Goal: Task Accomplishment & Management: Manage account settings

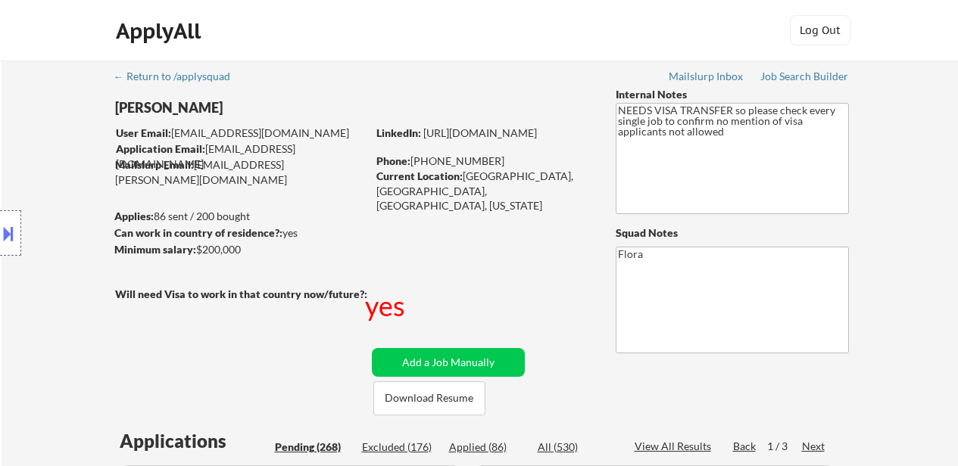
select select ""pending""
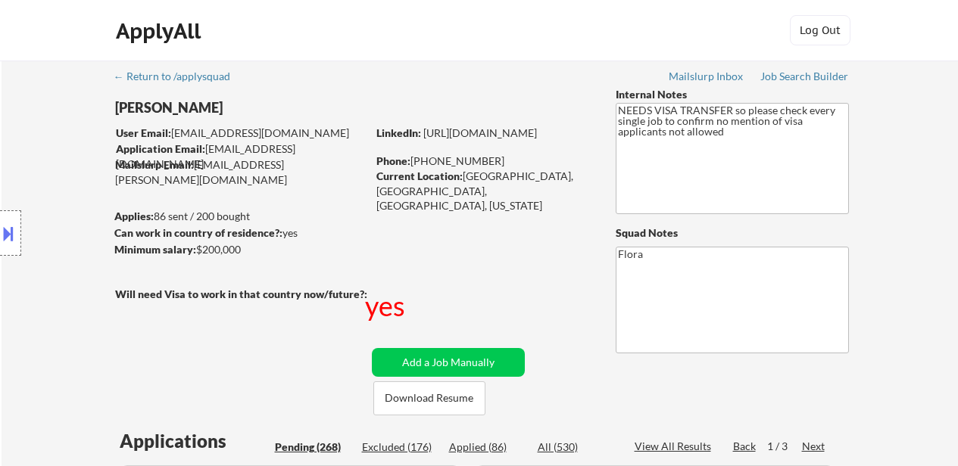
select select ""pending""
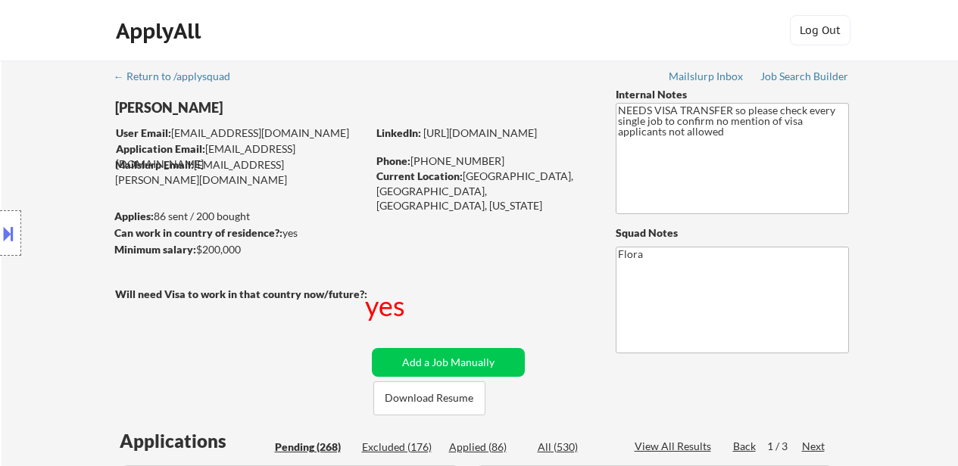
select select ""pending""
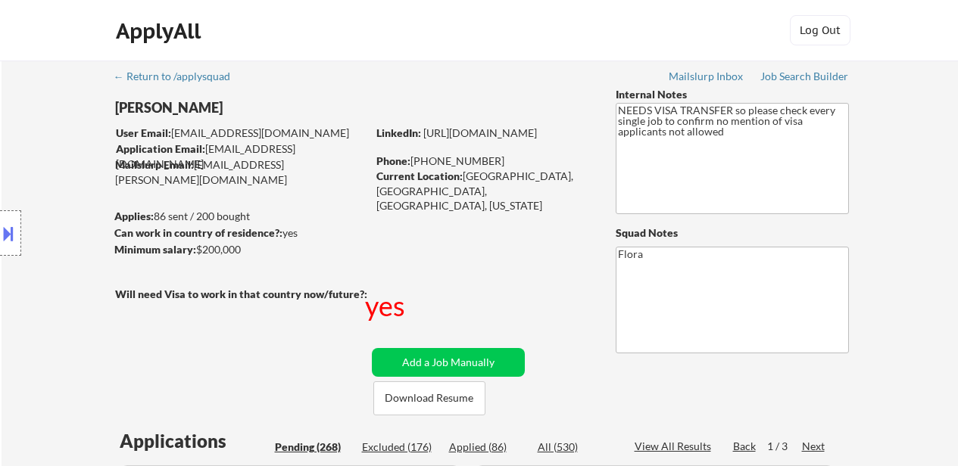
select select ""pending""
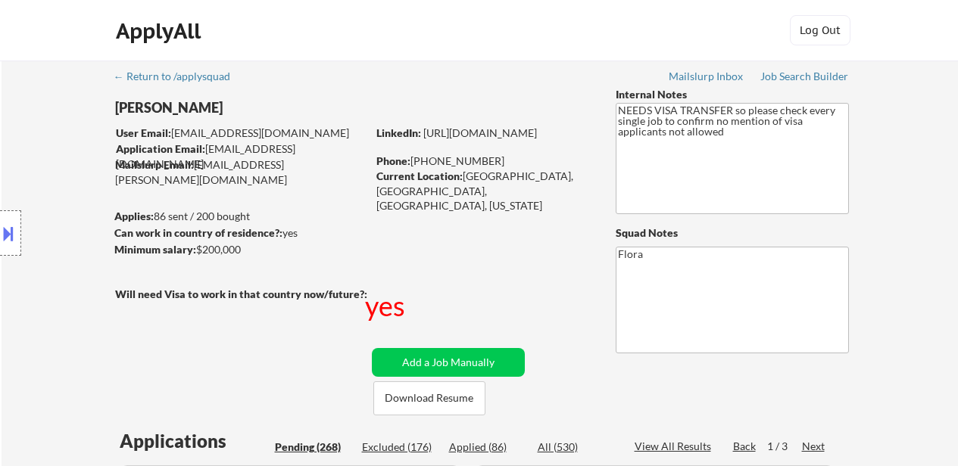
select select ""pending""
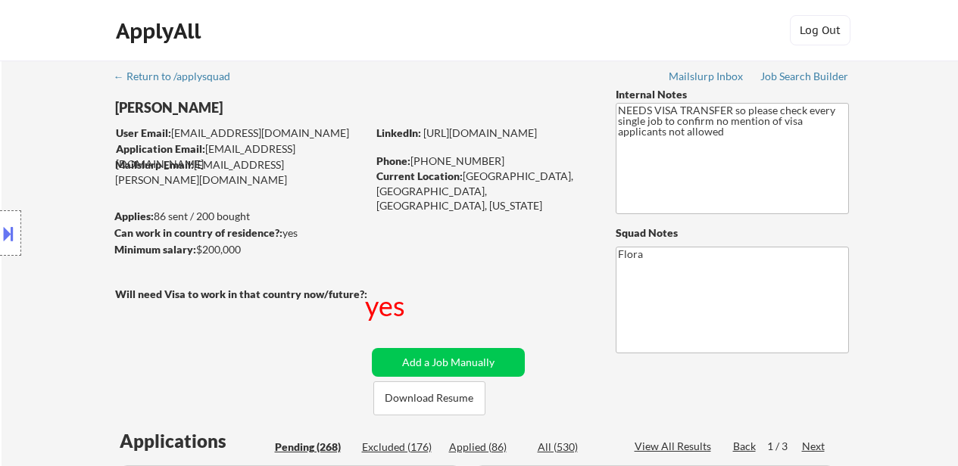
select select ""pending""
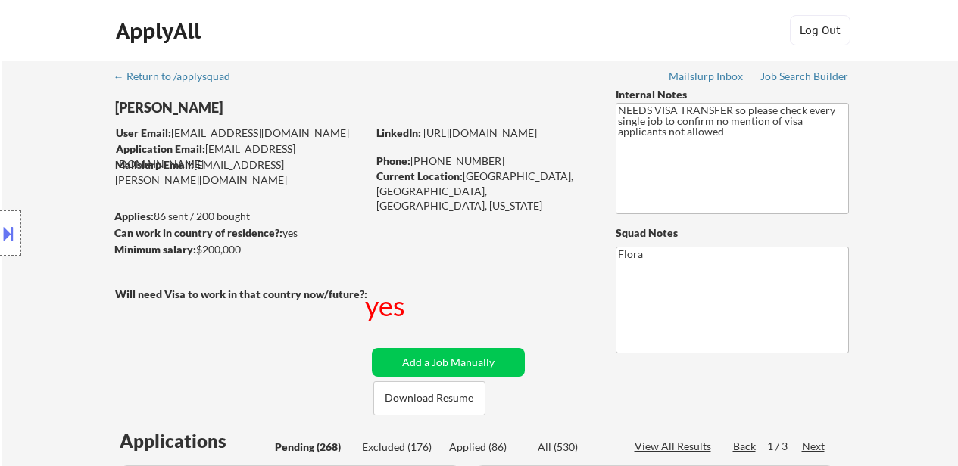
select select ""pending""
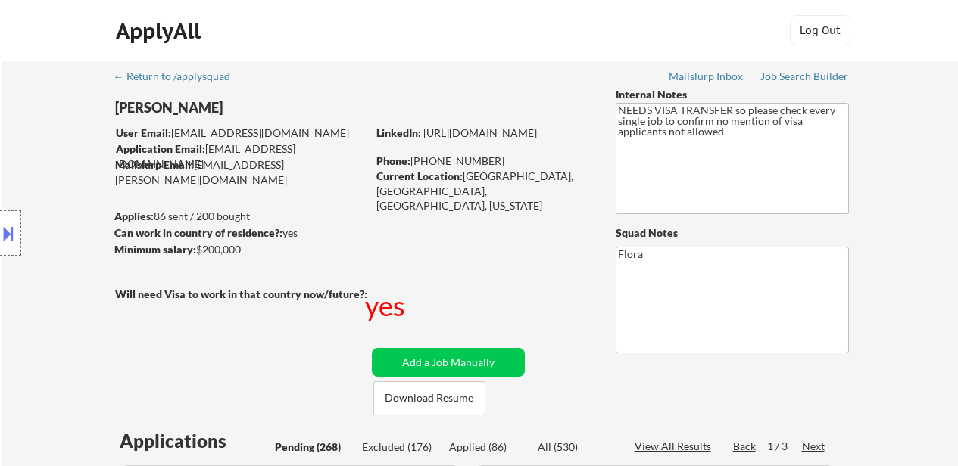
select select ""pending""
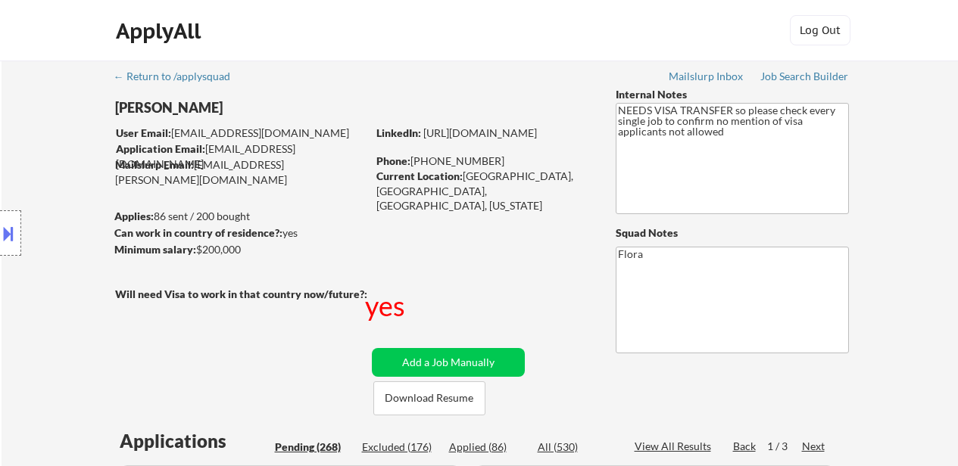
select select ""pending""
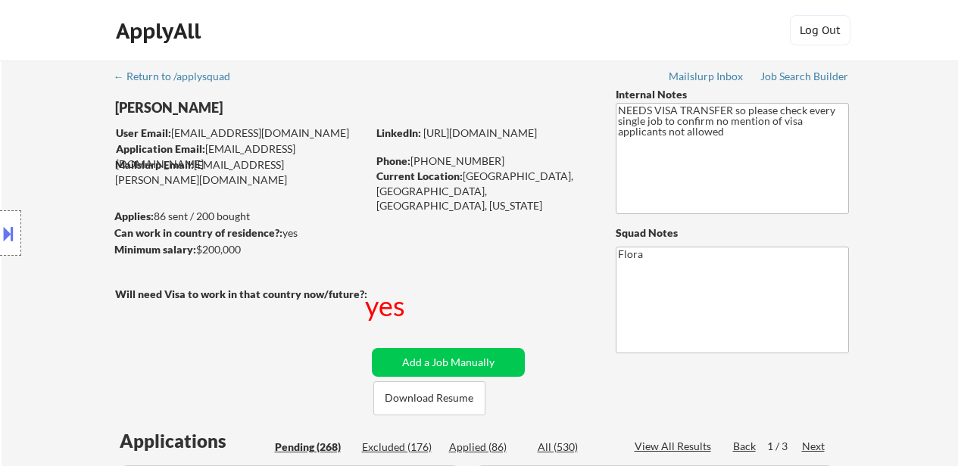
select select ""pending""
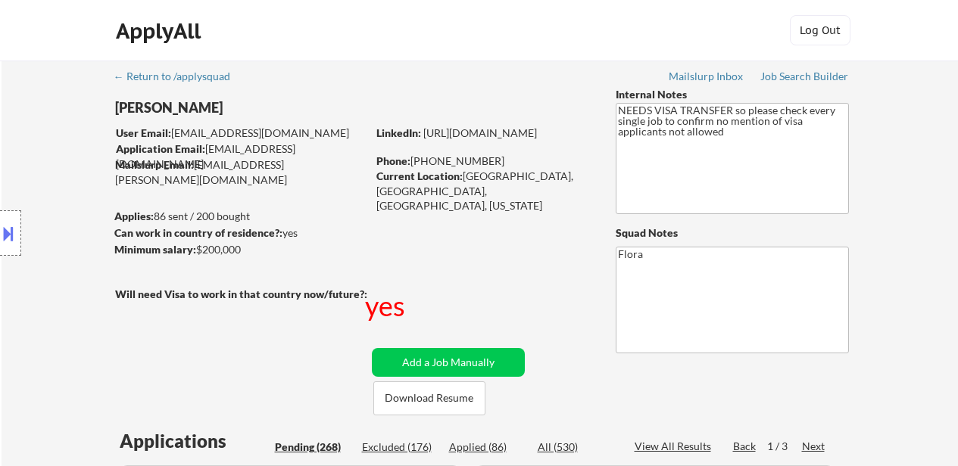
select select ""pending""
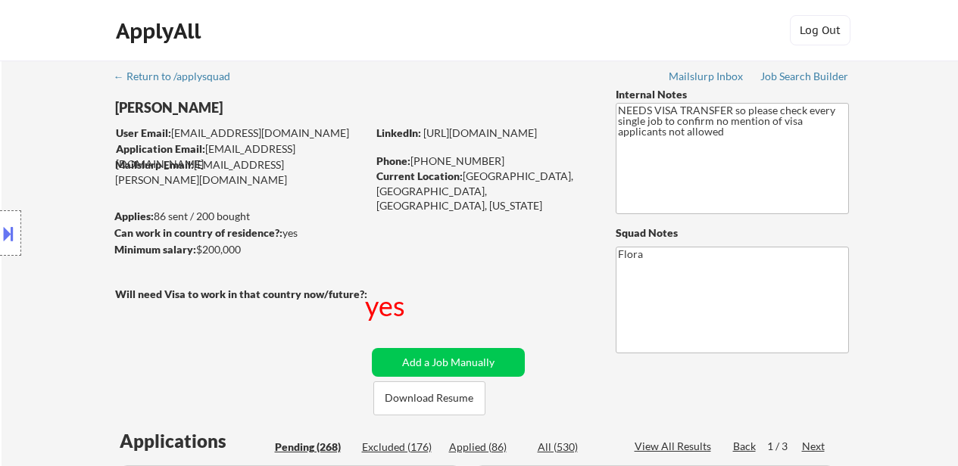
select select ""pending""
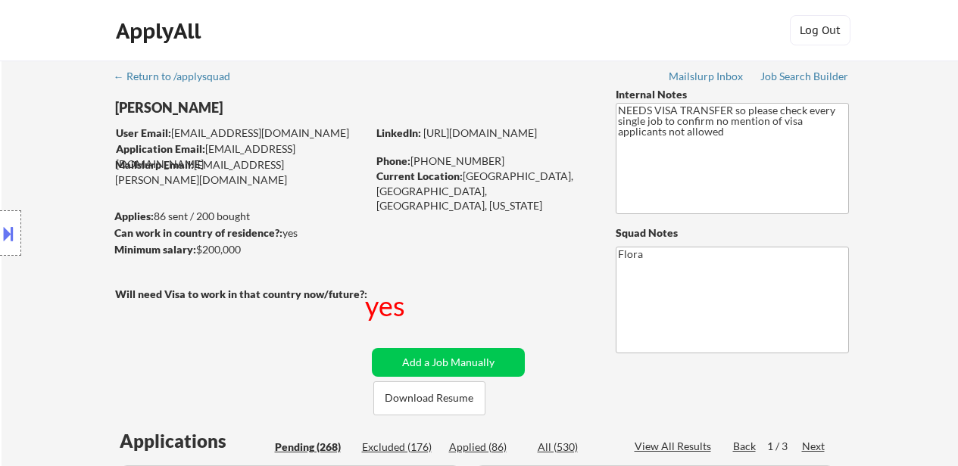
select select ""pending""
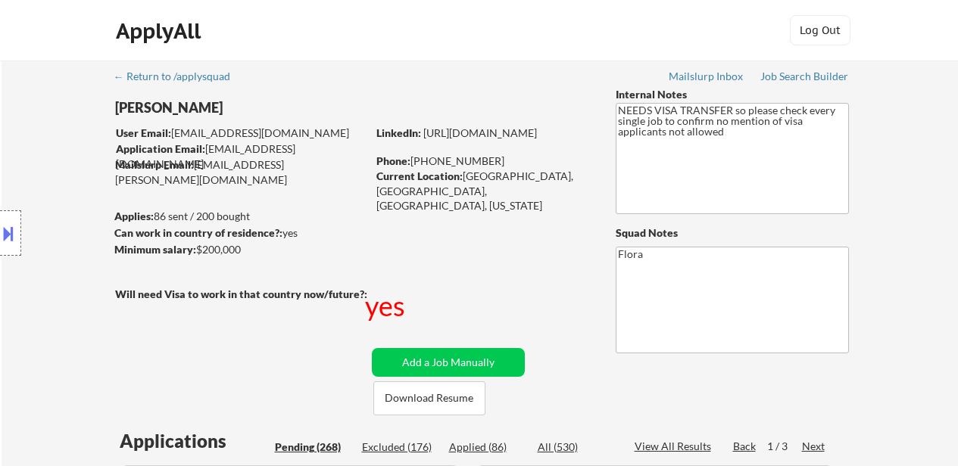
select select ""pending""
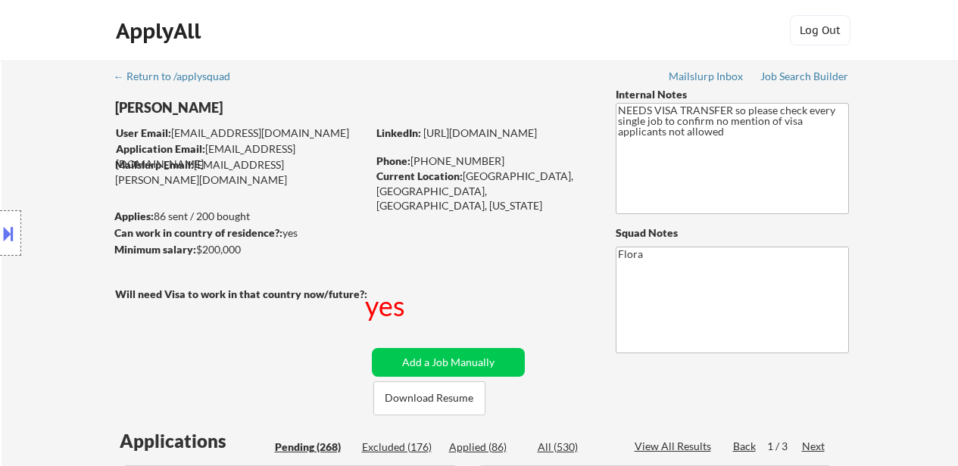
select select ""pending""
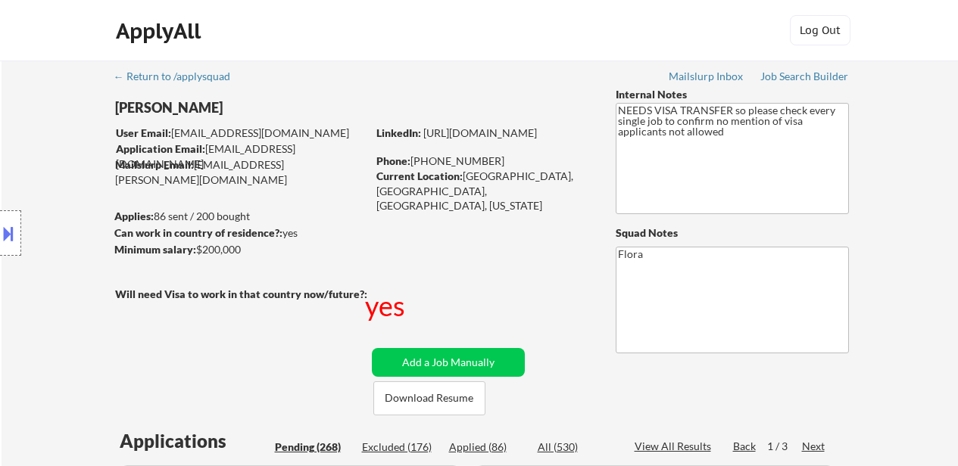
select select ""pending""
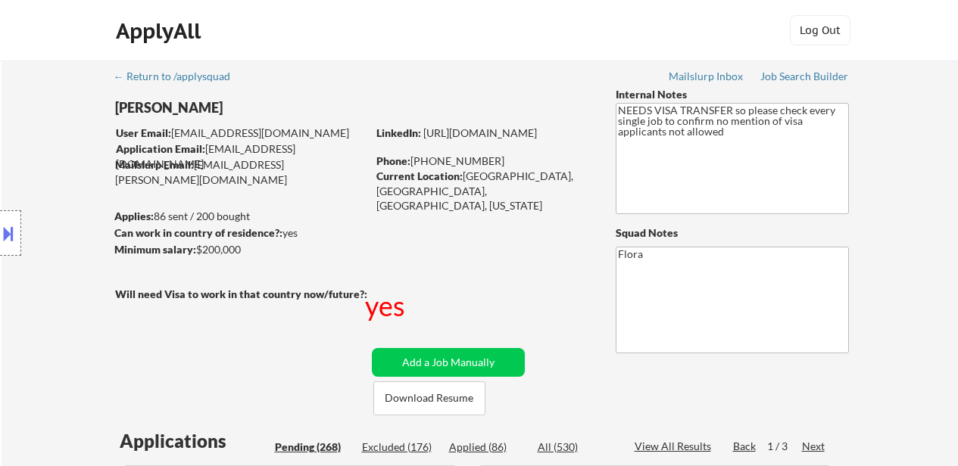
select select ""pending""
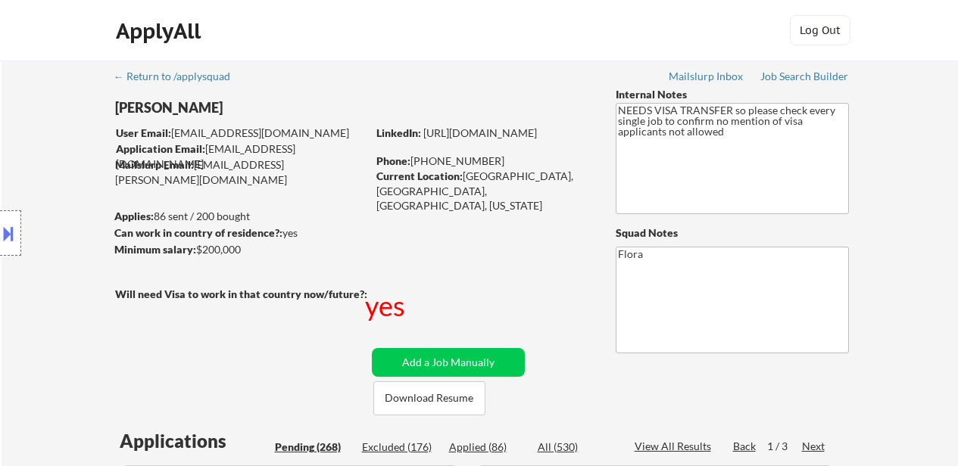
select select ""pending""
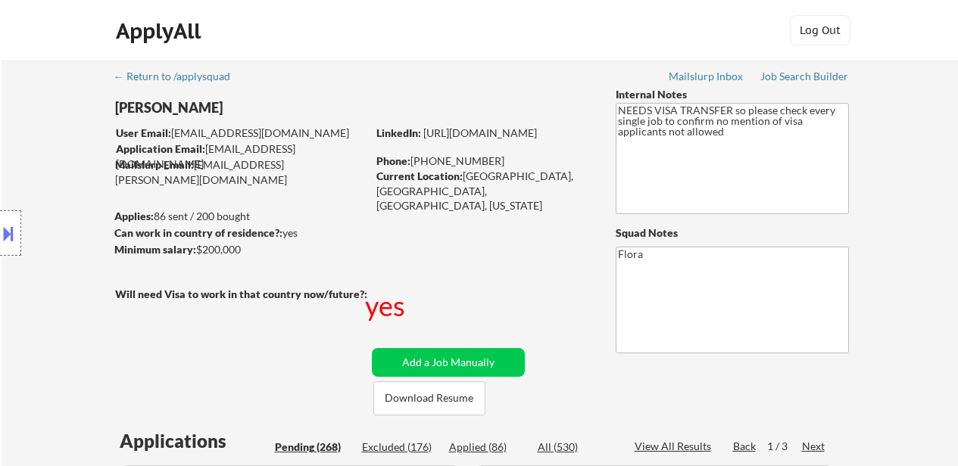
select select ""pending""
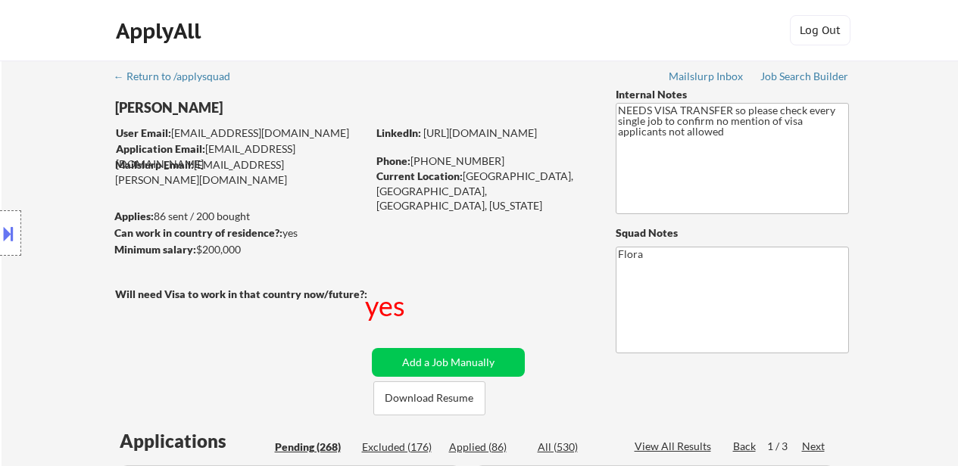
select select ""pending""
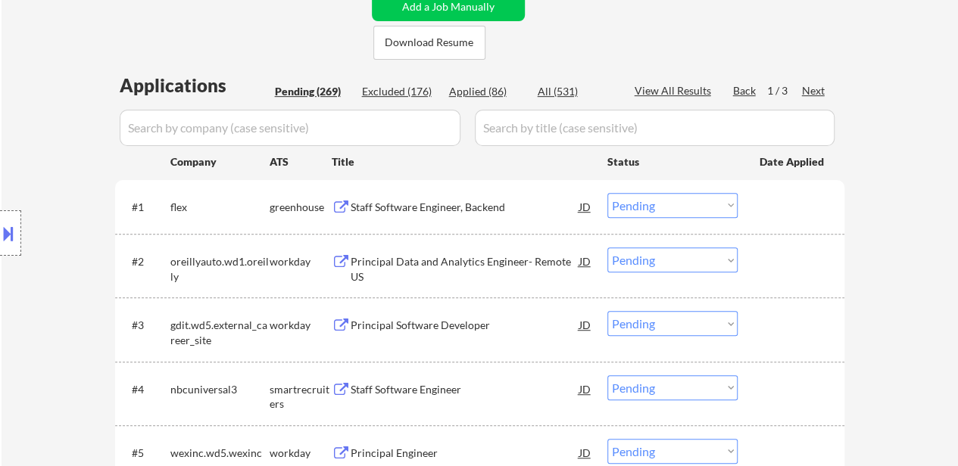
scroll to position [454, 0]
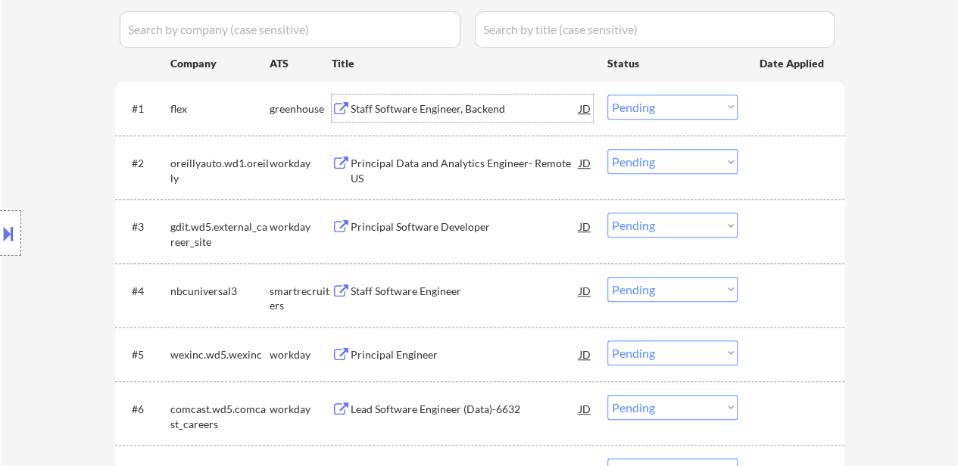
click at [407, 110] on div "Staff Software Engineer, Backend" at bounding box center [465, 108] width 229 height 15
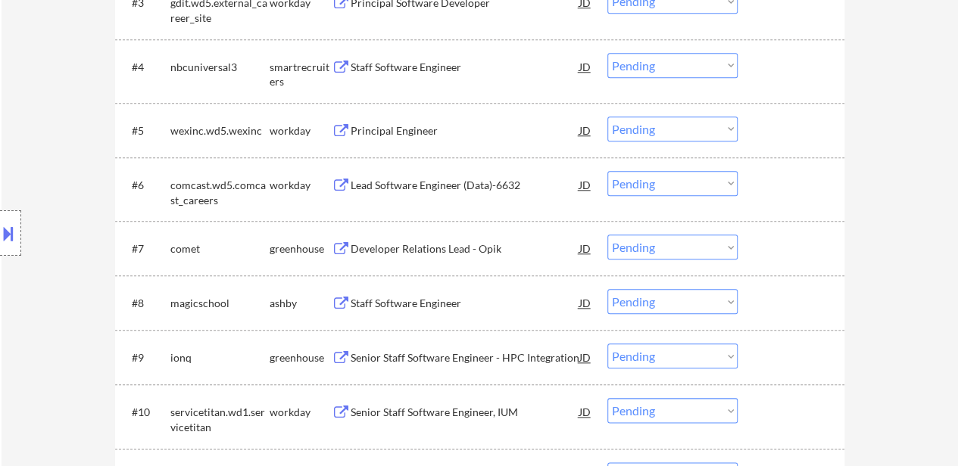
scroll to position [681, 0]
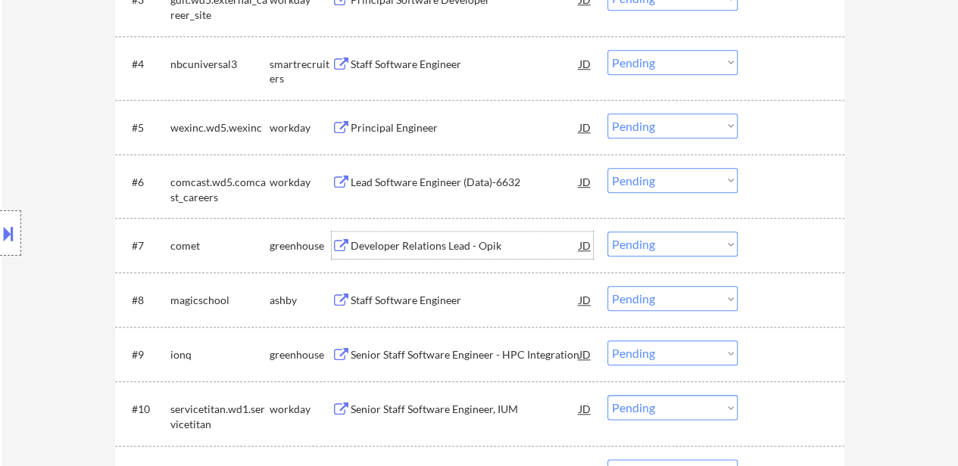
click at [427, 235] on div "Developer Relations Lead - Opik" at bounding box center [465, 245] width 229 height 27
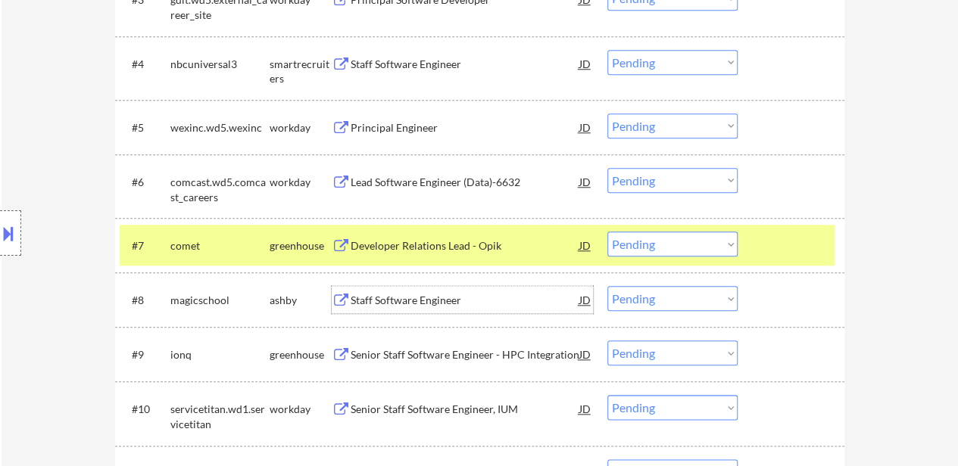
click at [441, 289] on div "Staff Software Engineer" at bounding box center [465, 299] width 229 height 27
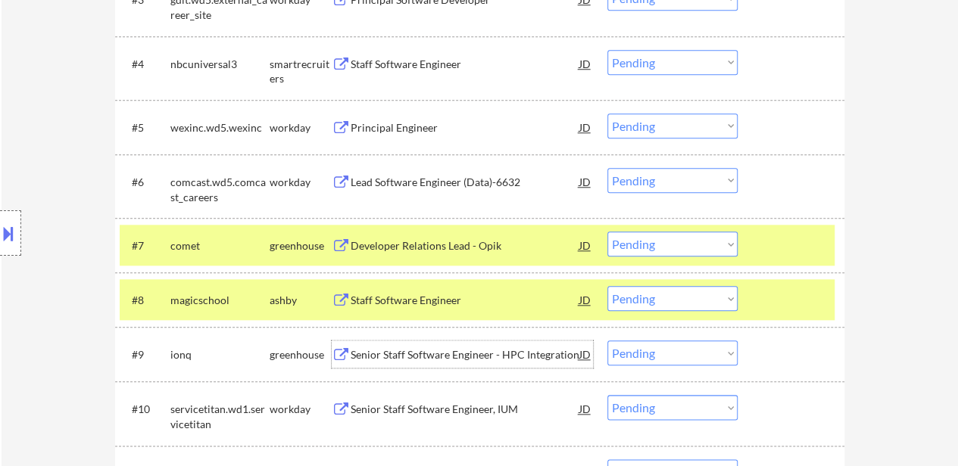
click at [516, 354] on div "Senior Staff Software Engineer - HPC Integration" at bounding box center [465, 354] width 229 height 15
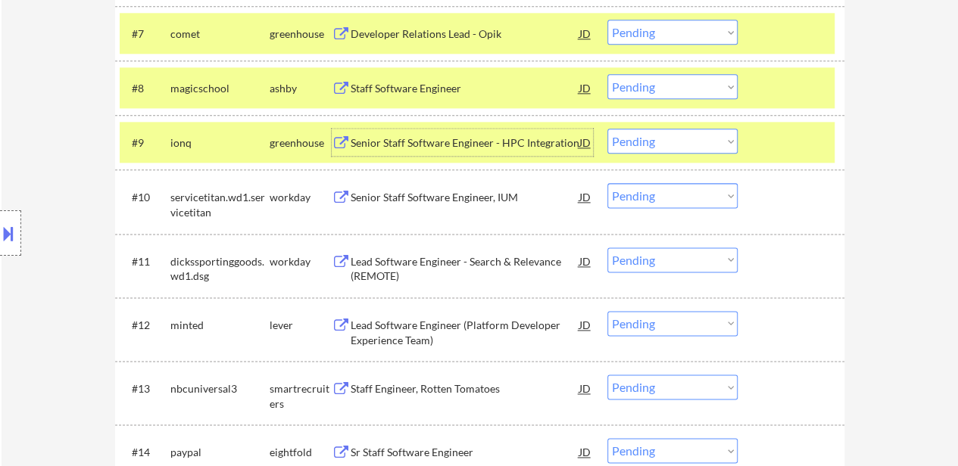
scroll to position [908, 0]
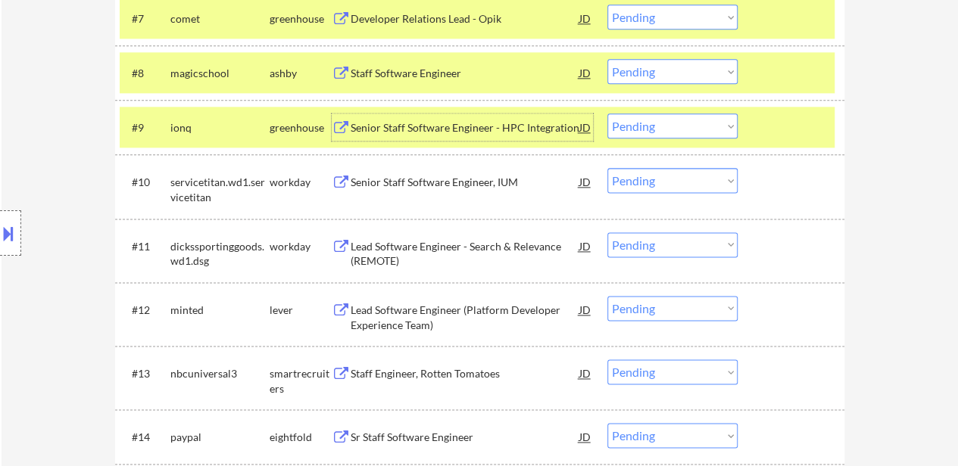
click at [515, 322] on div "Lead Software Engineer (Platform Developer Experience Team)" at bounding box center [465, 318] width 229 height 30
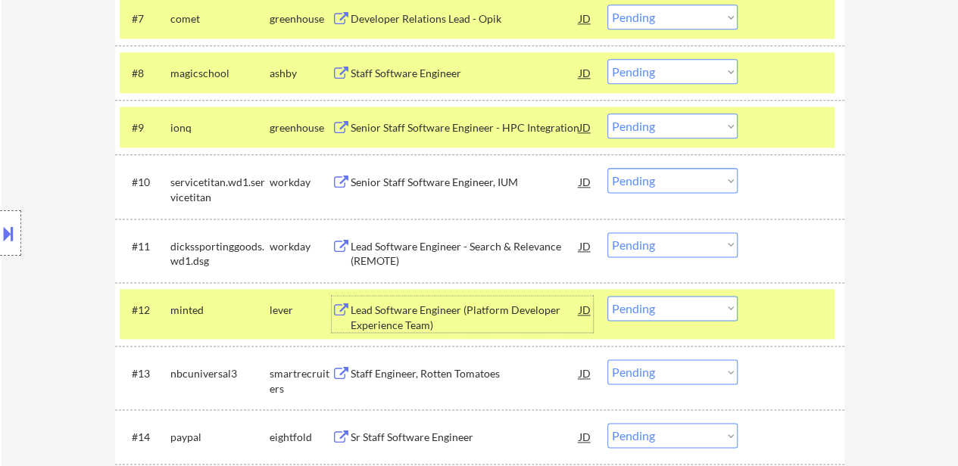
click at [686, 122] on select "Choose an option... Pending Applied Excluded (Questions) Excluded (Expired) Exc…" at bounding box center [672, 126] width 130 height 25
click at [607, 114] on select "Choose an option... Pending Applied Excluded (Questions) Excluded (Expired) Exc…" at bounding box center [672, 126] width 130 height 25
select select ""pending""
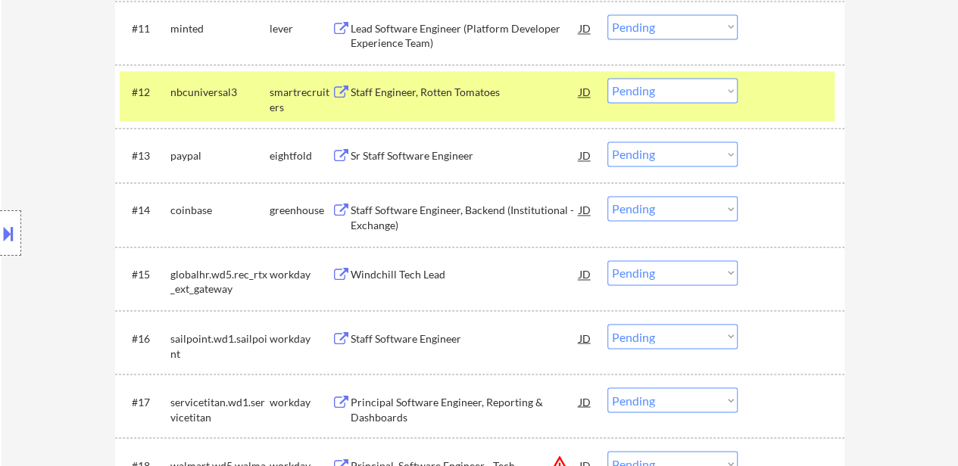
scroll to position [1287, 0]
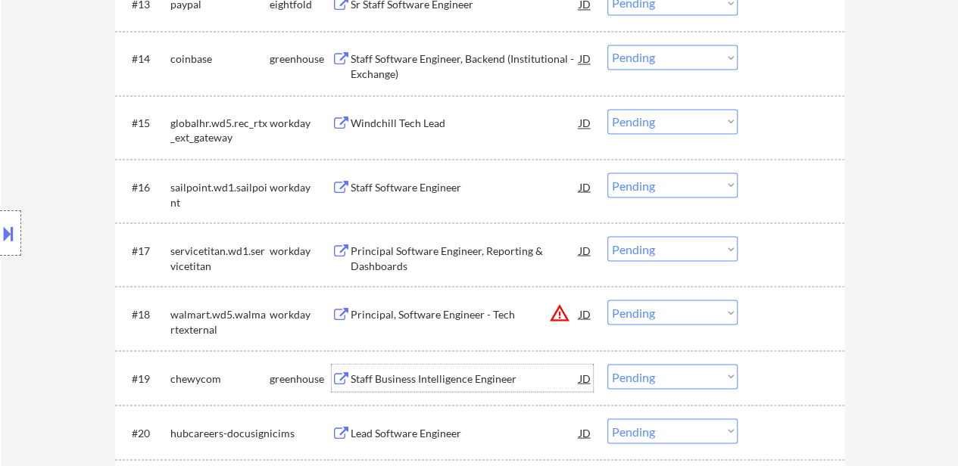
click at [439, 371] on div "Staff Business Intelligence Engineer" at bounding box center [465, 378] width 229 height 15
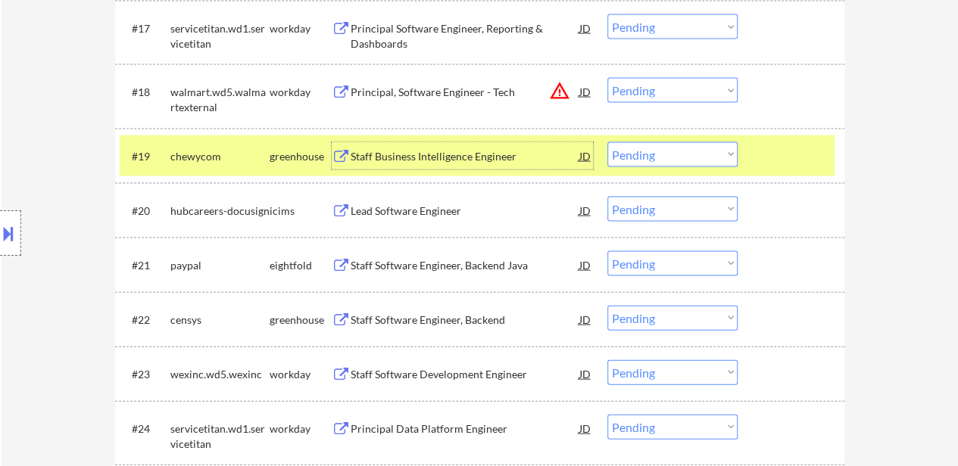
scroll to position [1514, 0]
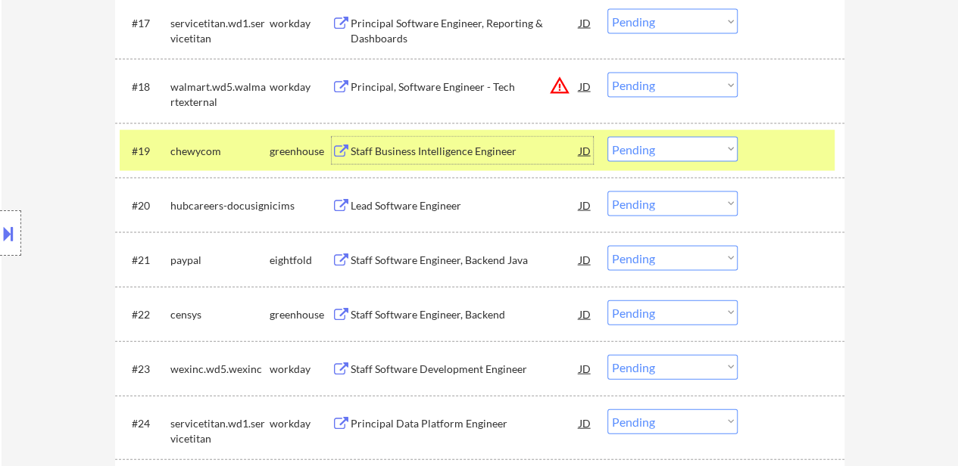
click at [408, 316] on div "Staff Software Engineer, Backend" at bounding box center [465, 314] width 229 height 15
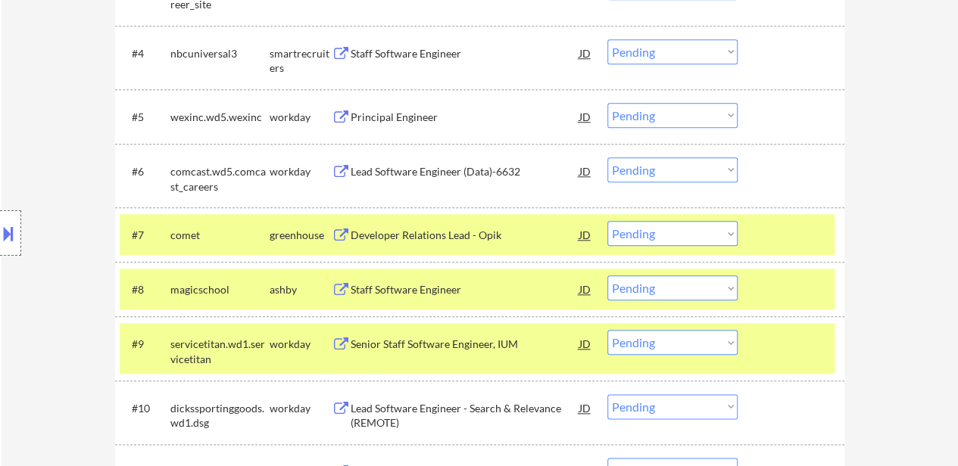
scroll to position [757, 0]
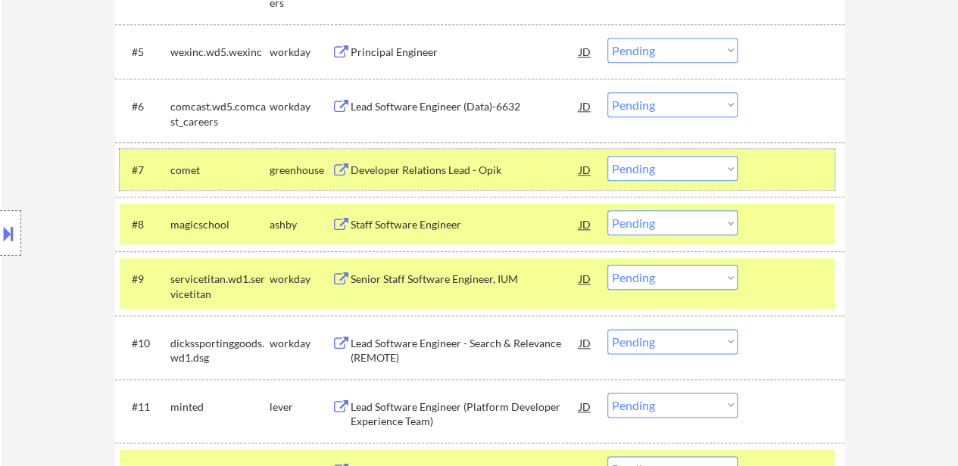
click at [783, 171] on div at bounding box center [792, 169] width 67 height 27
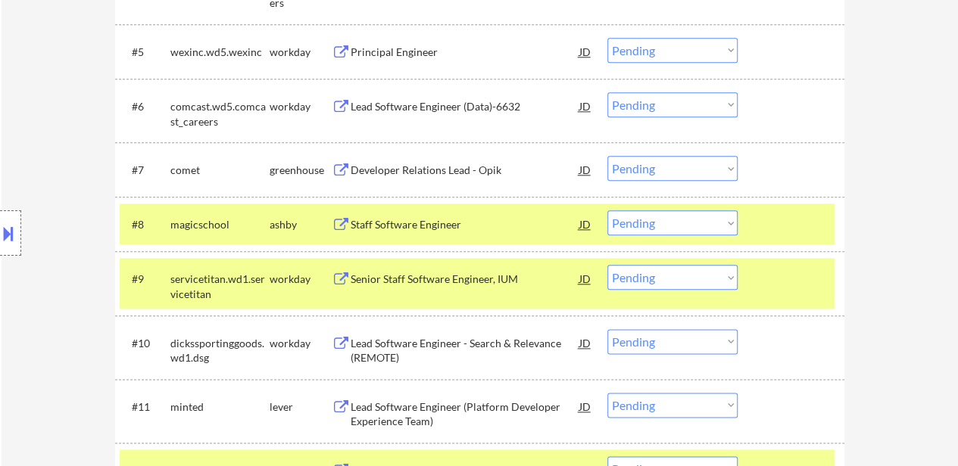
click at [774, 223] on div at bounding box center [792, 223] width 67 height 27
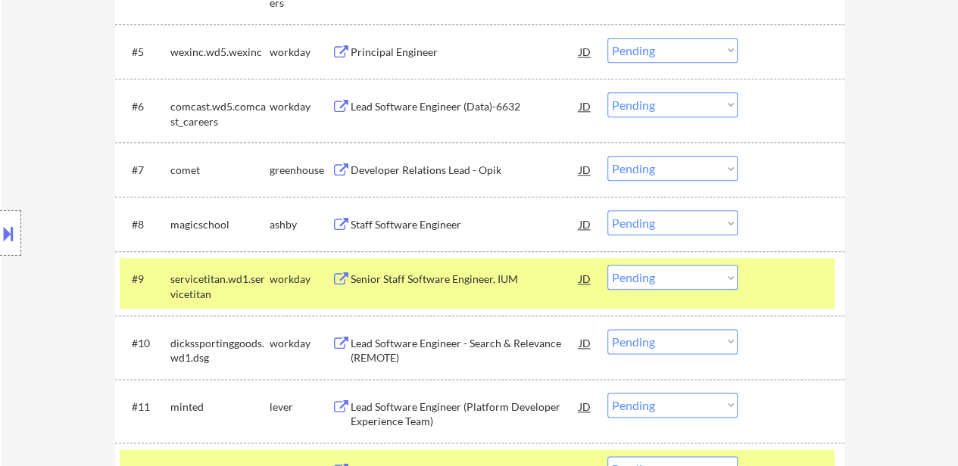
click at [762, 270] on div at bounding box center [792, 278] width 67 height 27
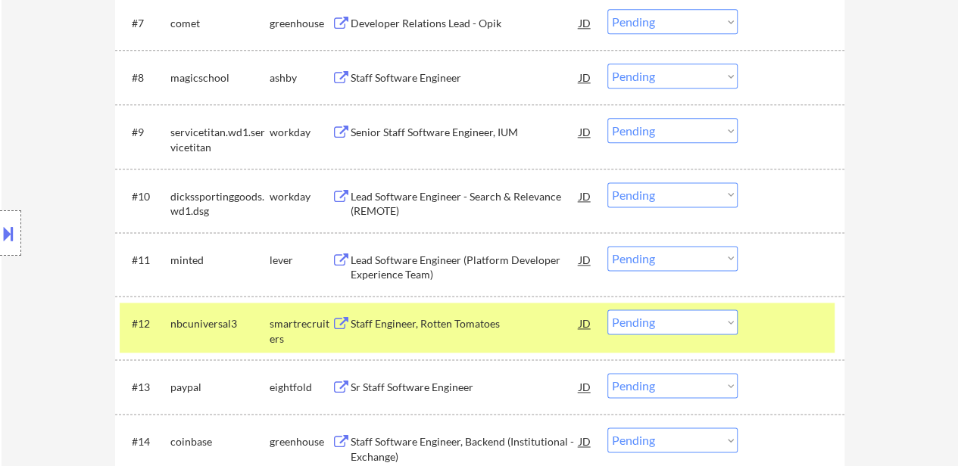
scroll to position [908, 0]
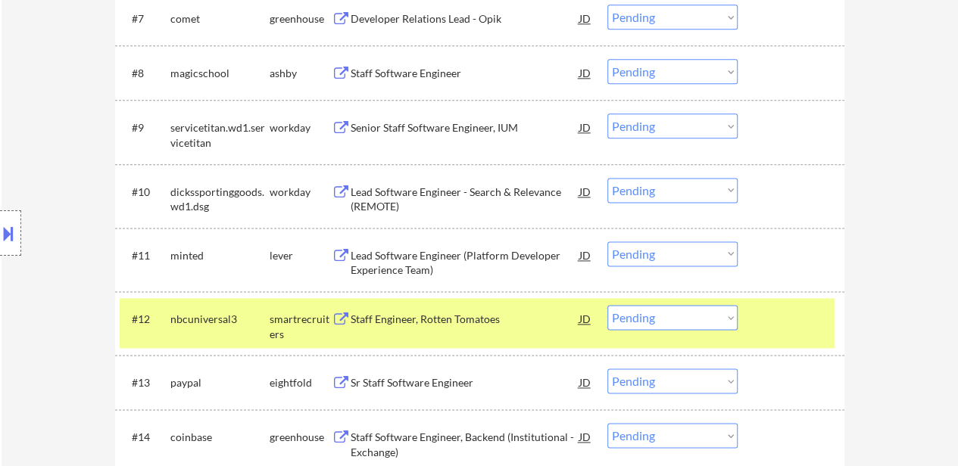
click at [787, 313] on div at bounding box center [792, 318] width 67 height 27
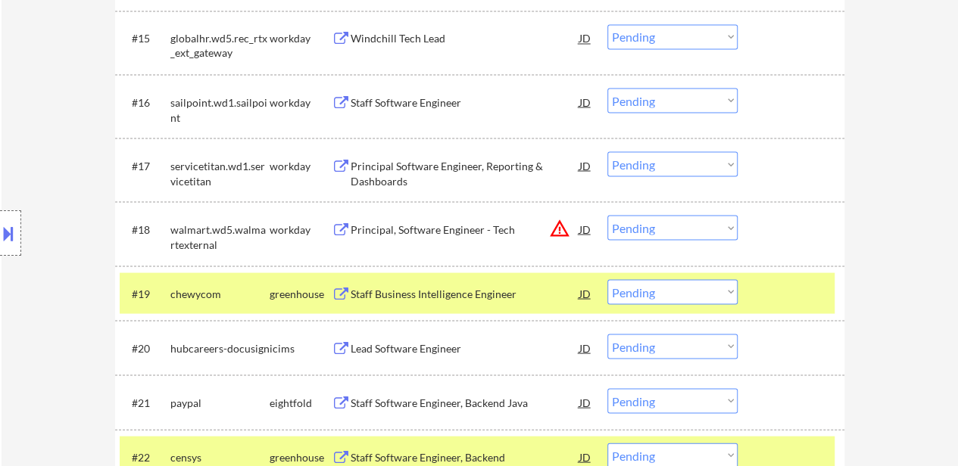
scroll to position [1438, 0]
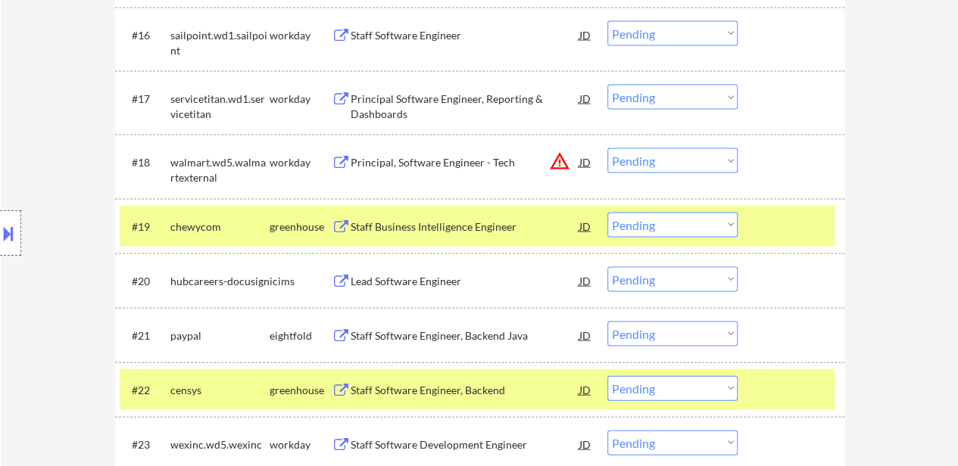
click at [787, 208] on div "#19 chewycom greenhouse Staff Business Intelligence Engineer JD warning_amber C…" at bounding box center [477, 226] width 715 height 41
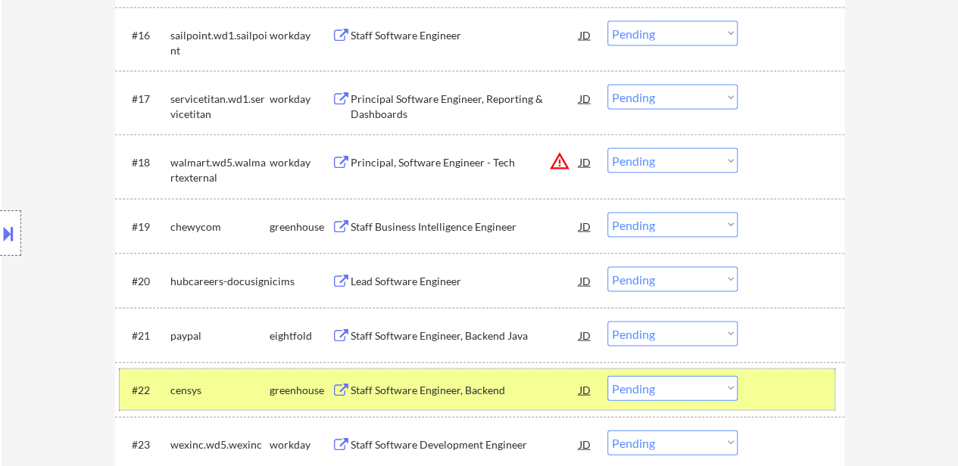
click at [749, 373] on div "#22 censys greenhouse Staff Software Engineer, Backend JD Choose an option... P…" at bounding box center [477, 389] width 715 height 41
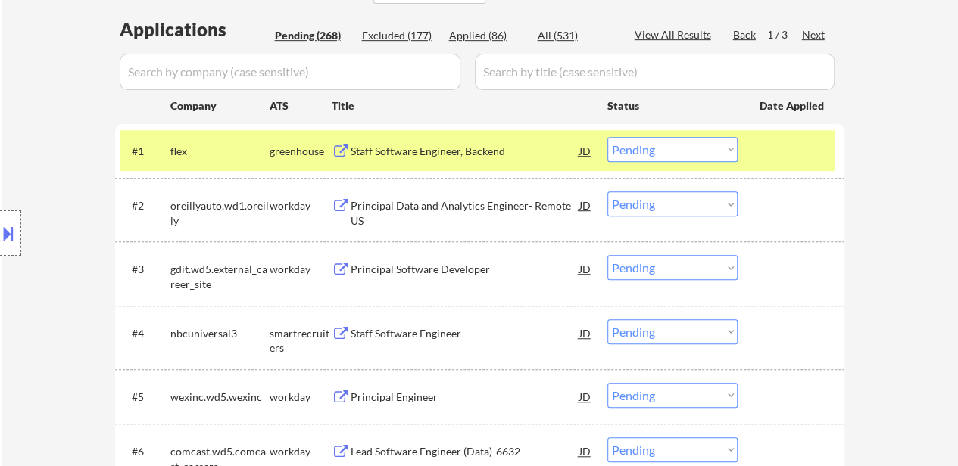
scroll to position [379, 0]
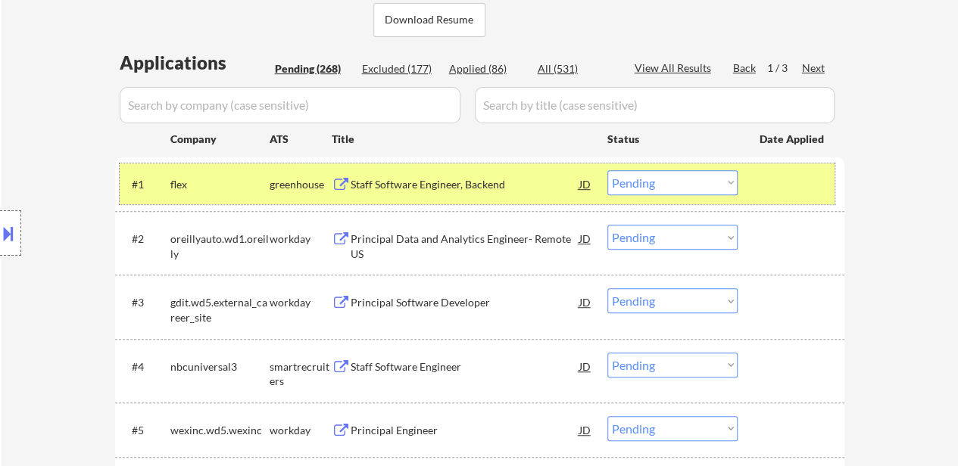
click at [799, 193] on div at bounding box center [792, 183] width 67 height 27
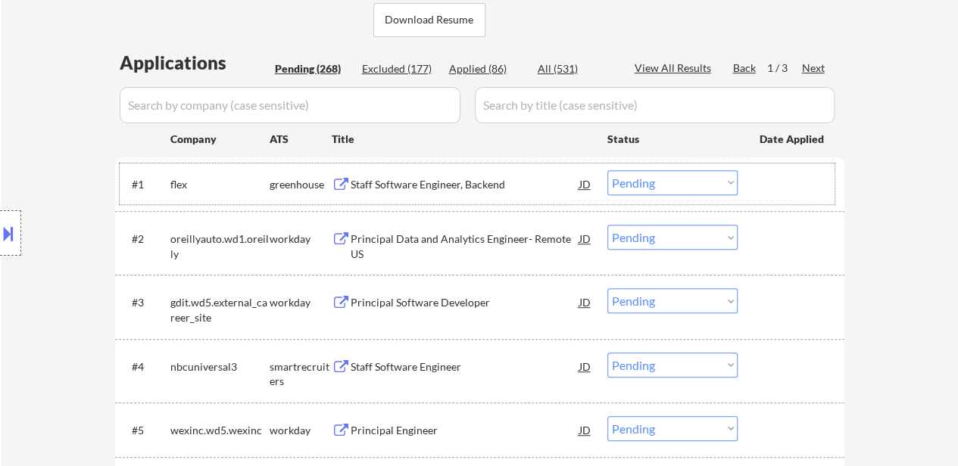
click at [471, 178] on div "Staff Software Engineer, Backend" at bounding box center [465, 184] width 229 height 15
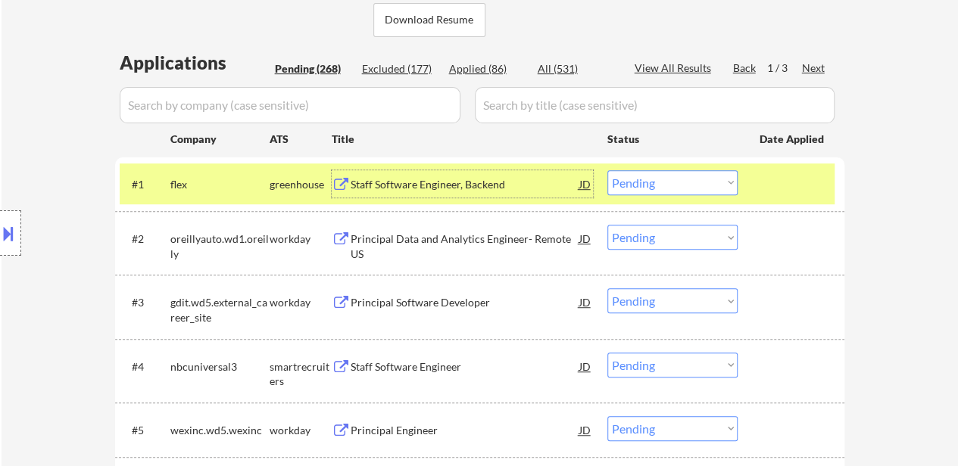
click at [3, 245] on button at bounding box center [8, 233] width 17 height 25
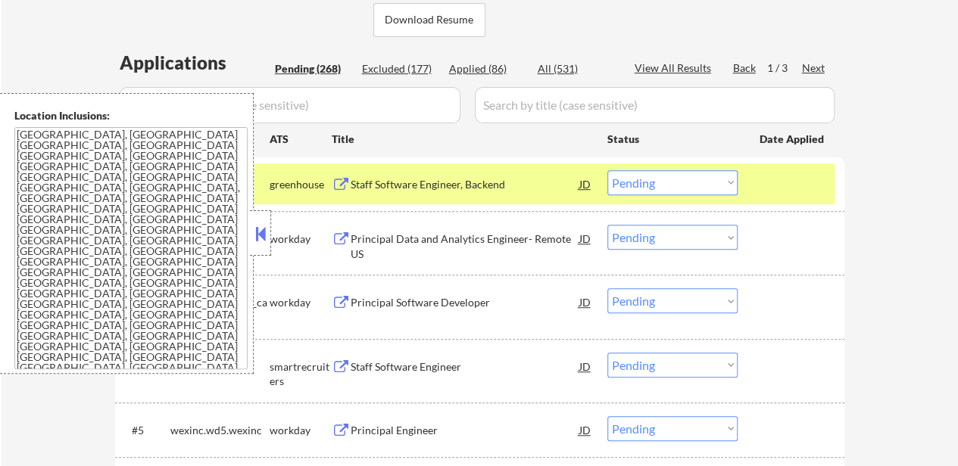
click at [258, 228] on button at bounding box center [260, 234] width 17 height 23
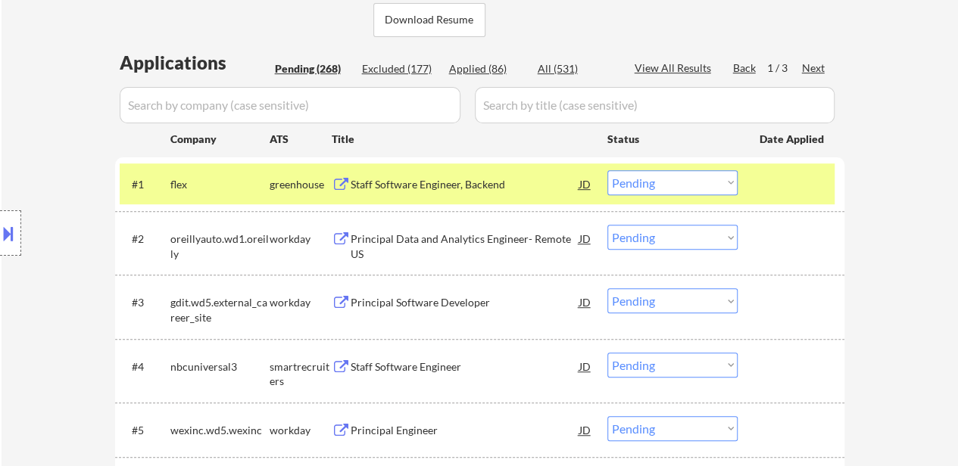
click at [684, 190] on select "Choose an option... Pending Applied Excluded (Questions) Excluded (Expired) Exc…" at bounding box center [672, 182] width 130 height 25
click at [607, 170] on select "Choose an option... Pending Applied Excluded (Questions) Excluded (Expired) Exc…" at bounding box center [672, 182] width 130 height 25
select select ""pending""
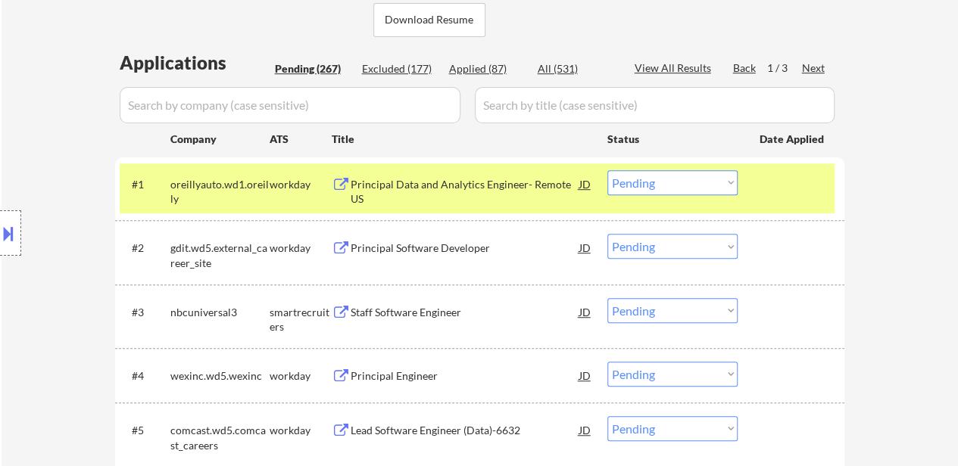
click at [781, 192] on div at bounding box center [792, 183] width 67 height 27
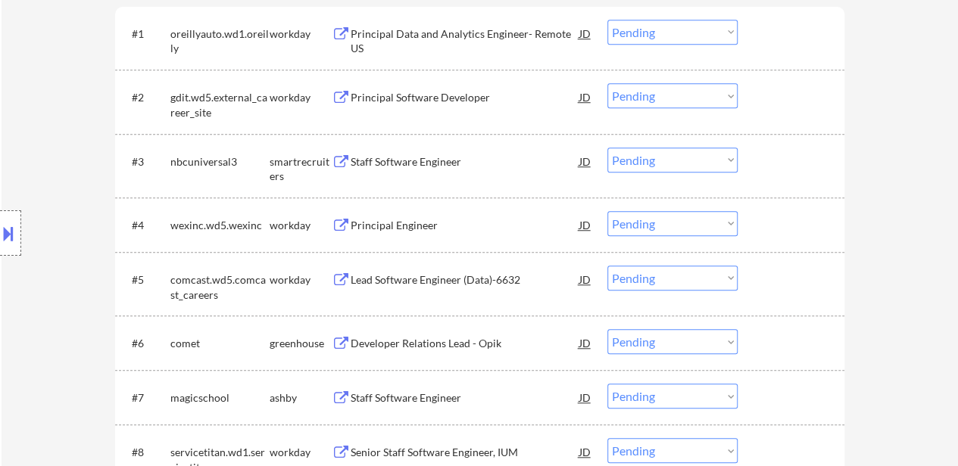
scroll to position [530, 0]
click at [711, 344] on select "Choose an option... Pending Applied Excluded (Questions) Excluded (Expired) Exc…" at bounding box center [672, 341] width 130 height 25
click at [607, 329] on select "Choose an option... Pending Applied Excluded (Questions) Excluded (Expired) Exc…" at bounding box center [672, 341] width 130 height 25
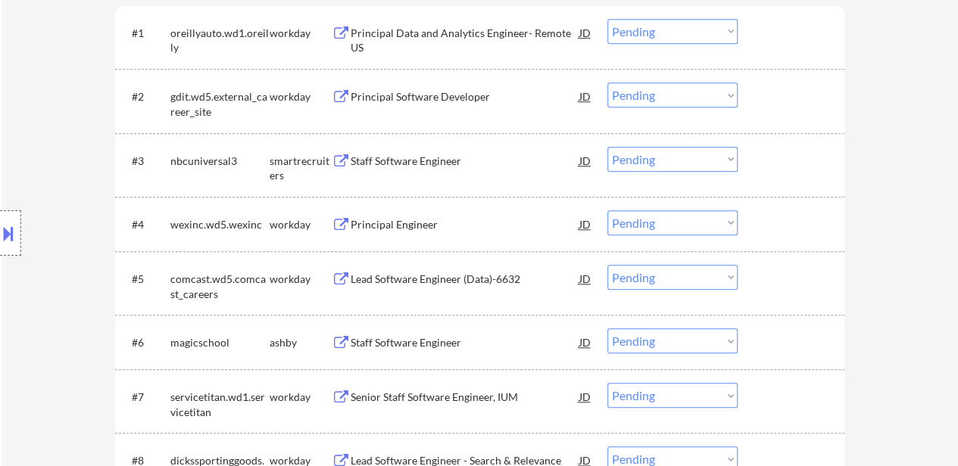
click at [442, 348] on div "Staff Software Engineer" at bounding box center [465, 342] width 229 height 15
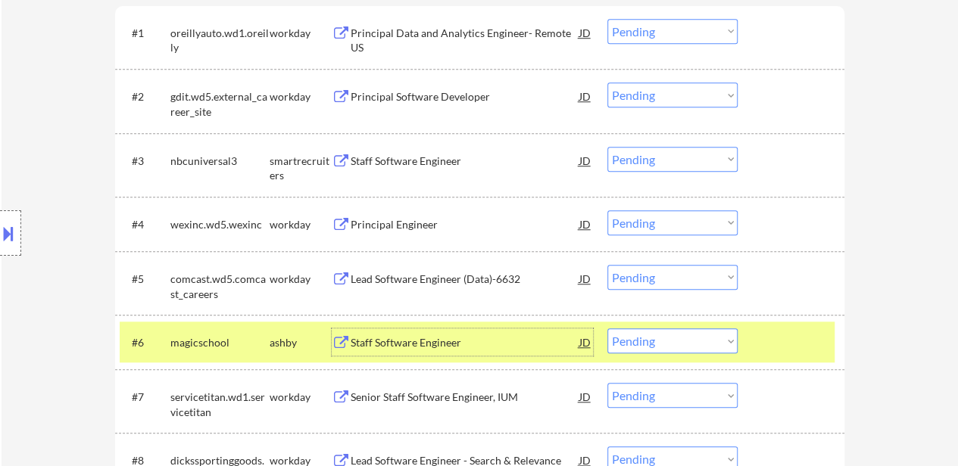
drag, startPoint x: 658, startPoint y: 344, endPoint x: 658, endPoint y: 335, distance: 9.1
click at [658, 344] on select "Choose an option... Pending Applied Excluded (Questions) Excluded (Expired) Exc…" at bounding box center [672, 341] width 130 height 25
click at [607, 329] on select "Choose an option... Pending Applied Excluded (Questions) Excluded (Expired) Exc…" at bounding box center [672, 341] width 130 height 25
select select ""pending""
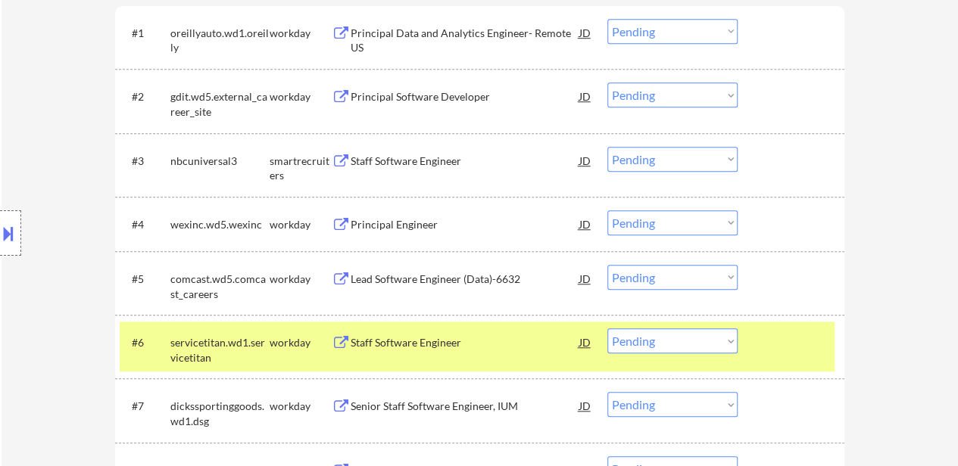
scroll to position [757, 0]
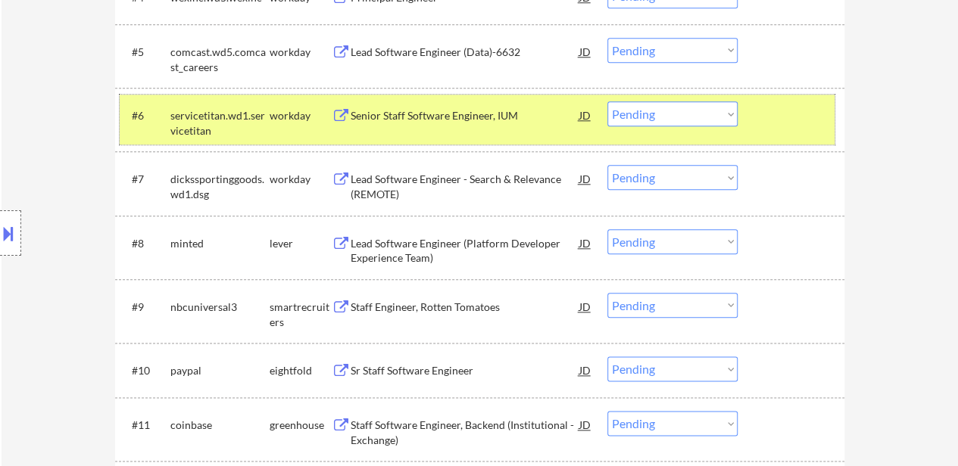
click at [781, 104] on div at bounding box center [792, 114] width 67 height 27
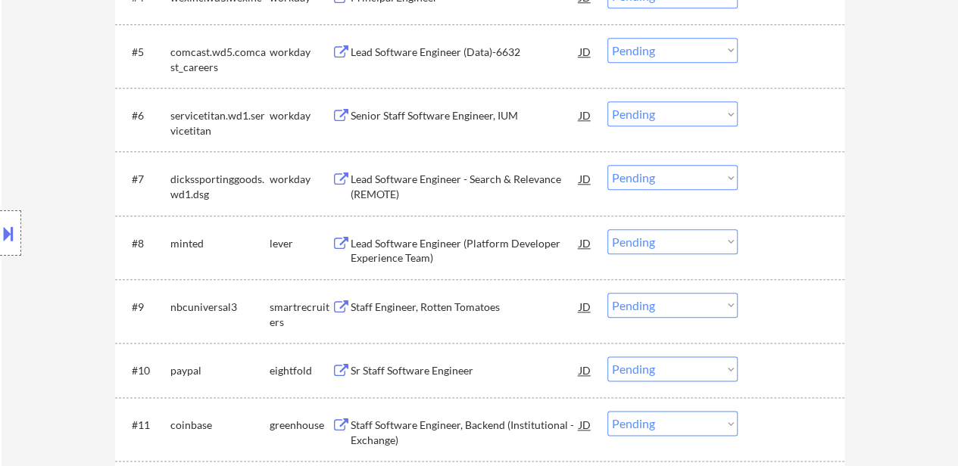
click at [450, 249] on div "Lead Software Engineer (Platform Developer Experience Team)" at bounding box center [465, 251] width 229 height 30
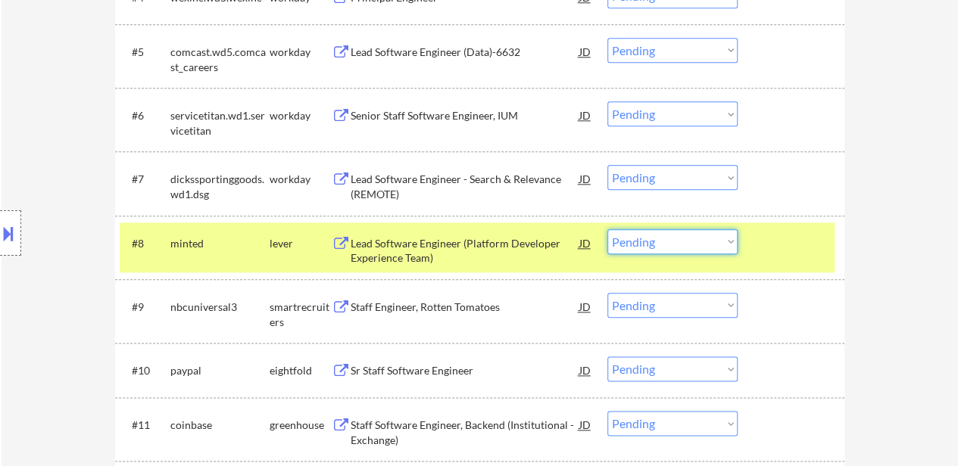
click at [659, 247] on select "Choose an option... Pending Applied Excluded (Questions) Excluded (Expired) Exc…" at bounding box center [672, 241] width 130 height 25
click at [607, 229] on select "Choose an option... Pending Applied Excluded (Questions) Excluded (Expired) Exc…" at bounding box center [672, 241] width 130 height 25
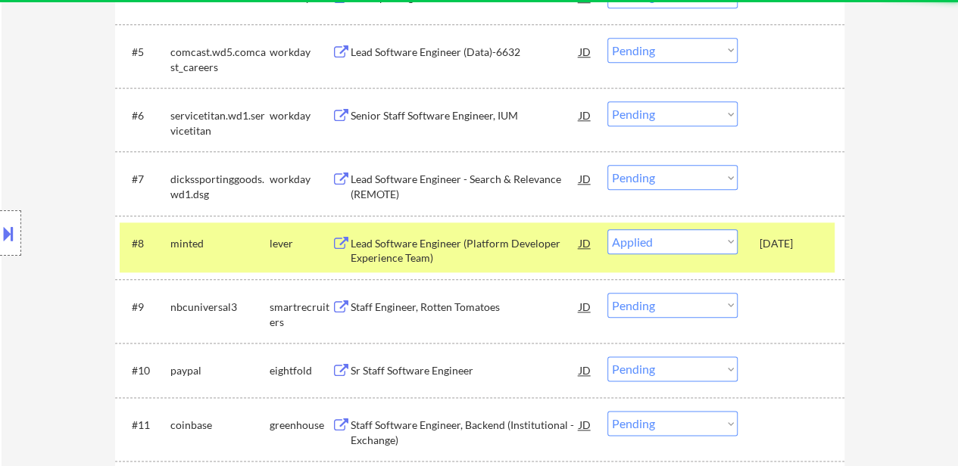
select select ""pending""
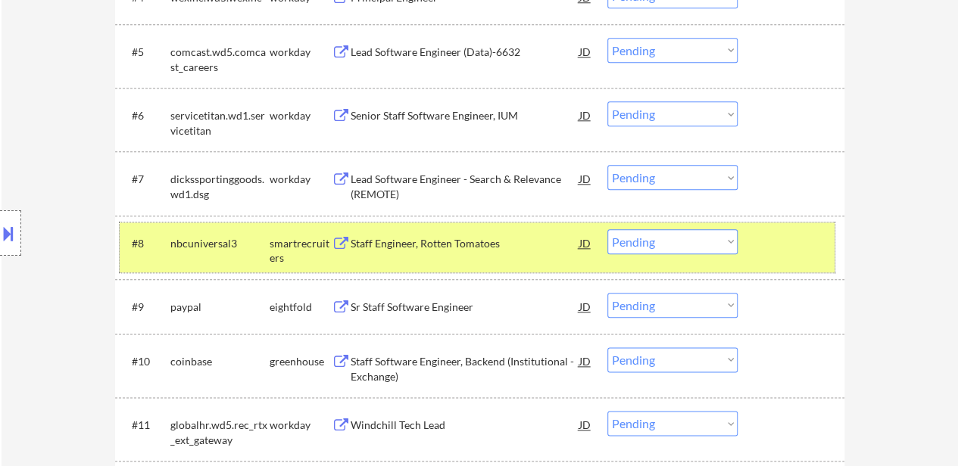
click at [784, 238] on div at bounding box center [792, 242] width 67 height 27
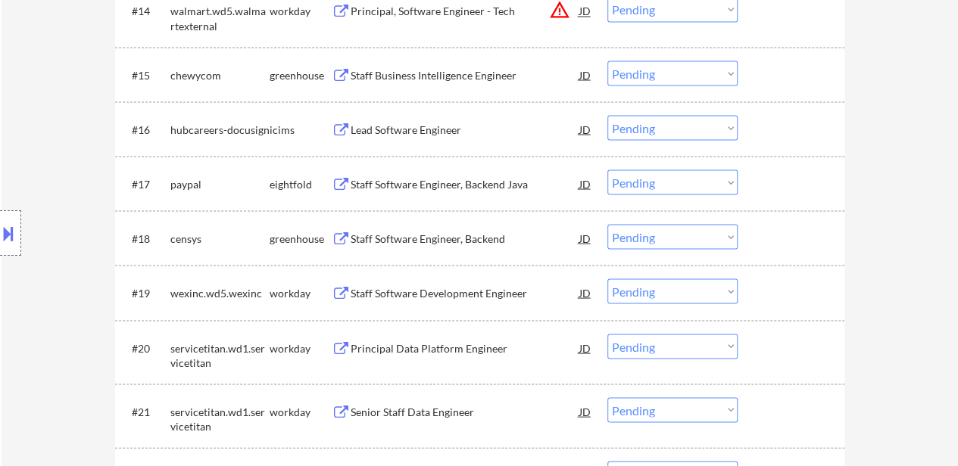
scroll to position [1438, 0]
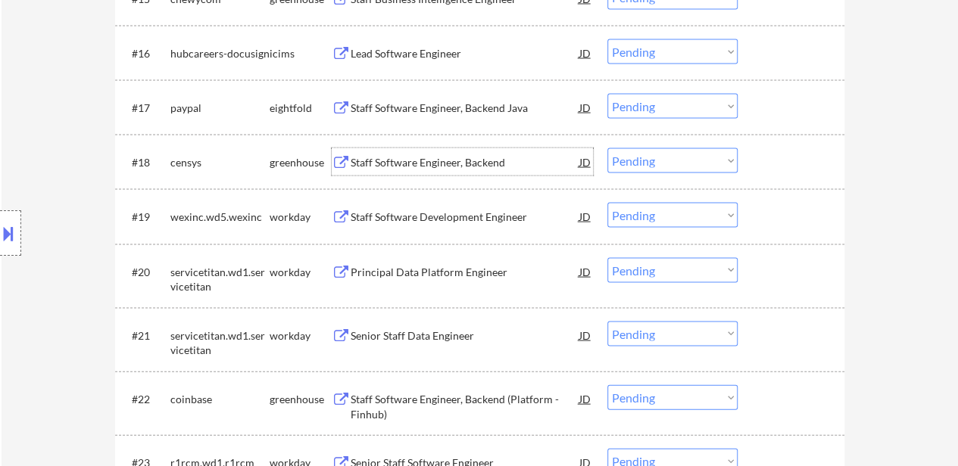
click at [415, 163] on div "Staff Software Engineer, Backend" at bounding box center [465, 162] width 229 height 15
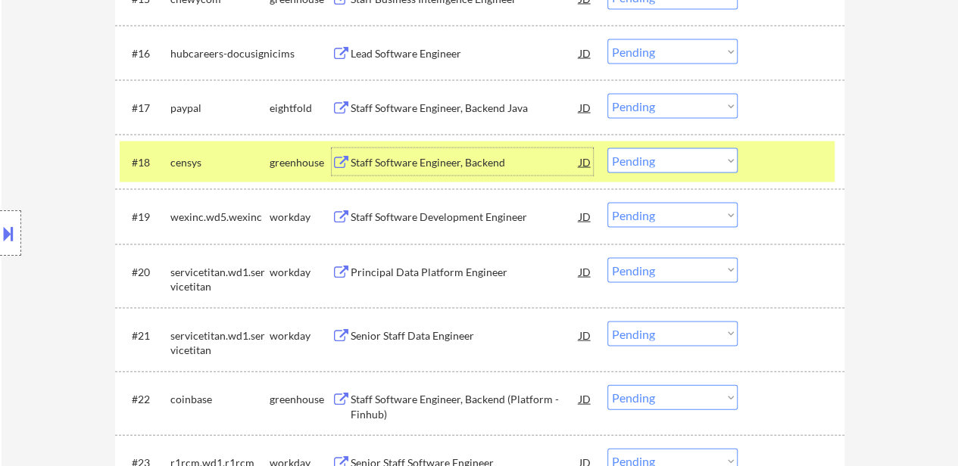
click at [646, 154] on select "Choose an option... Pending Applied Excluded (Questions) Excluded (Expired) Exc…" at bounding box center [672, 160] width 130 height 25
click at [607, 148] on select "Choose an option... Pending Applied Excluded (Questions) Excluded (Expired) Exc…" at bounding box center [672, 160] width 130 height 25
select select ""pending""
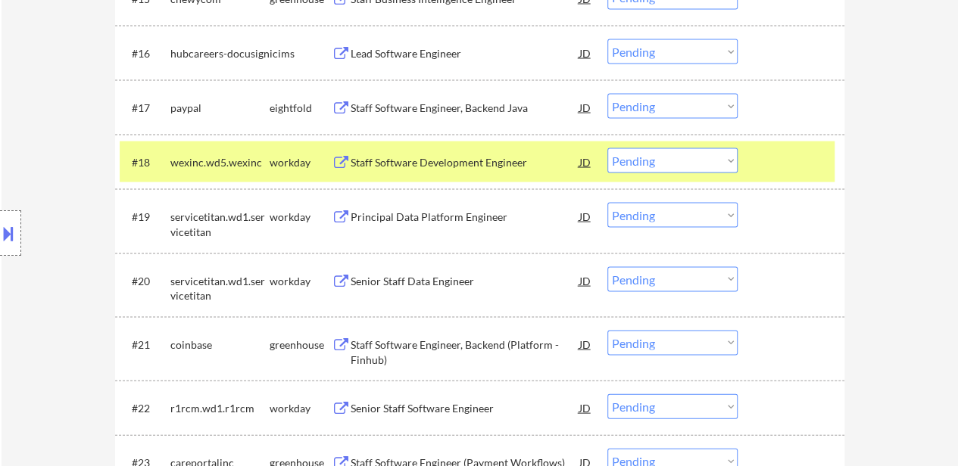
click at [780, 155] on div at bounding box center [792, 161] width 67 height 27
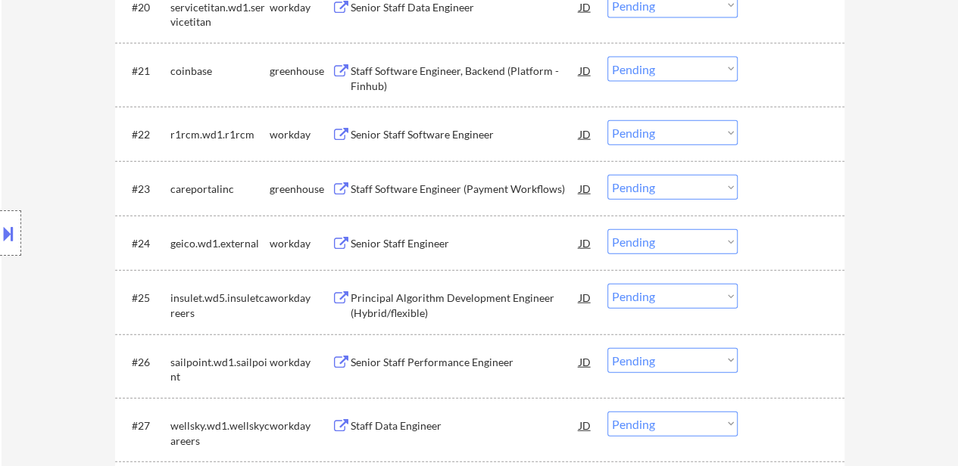
scroll to position [1741, 0]
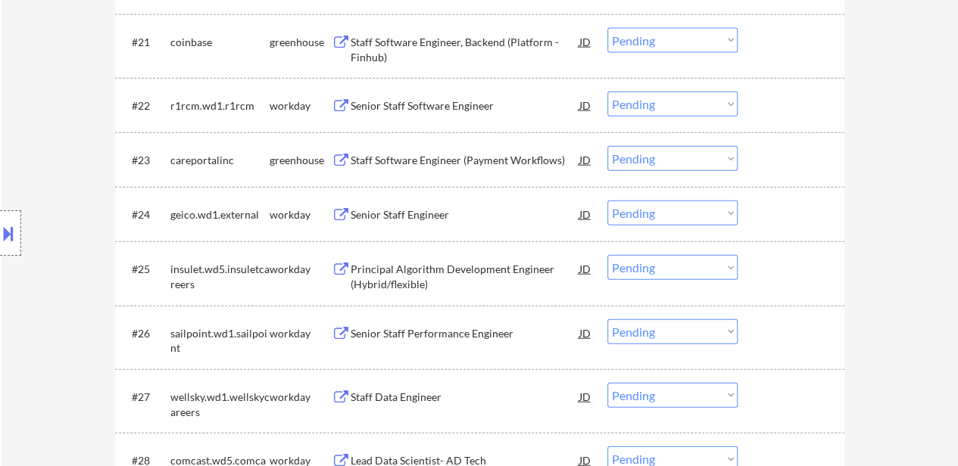
click at [488, 170] on div "Staff Software Engineer (Payment Workflows)" at bounding box center [465, 159] width 229 height 27
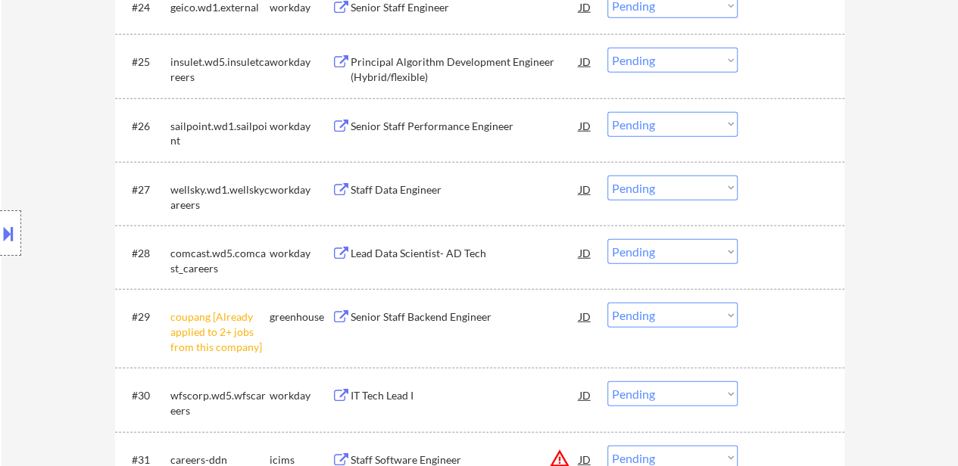
scroll to position [1968, 0]
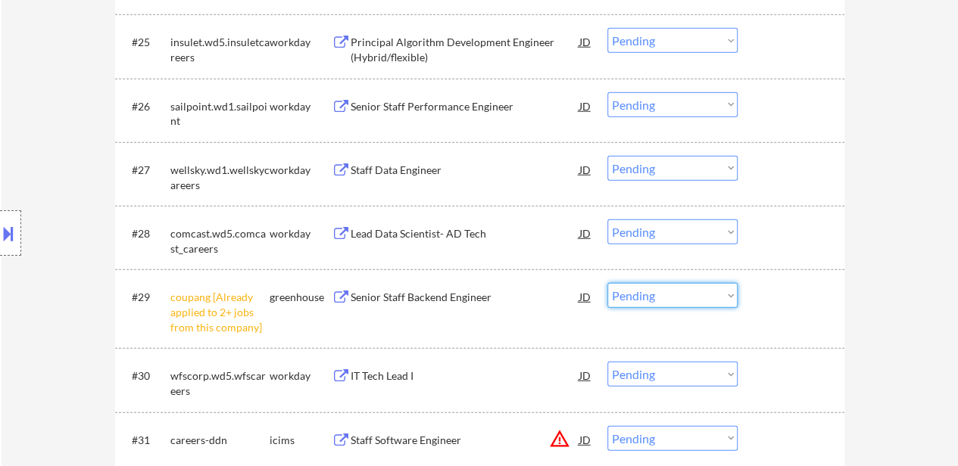
drag, startPoint x: 723, startPoint y: 290, endPoint x: 722, endPoint y: 299, distance: 9.1
click at [723, 290] on select "Choose an option... Pending Applied Excluded (Questions) Excluded (Expired) Exc…" at bounding box center [672, 295] width 130 height 25
click at [607, 283] on select "Choose an option... Pending Applied Excluded (Questions) Excluded (Expired) Exc…" at bounding box center [672, 295] width 130 height 25
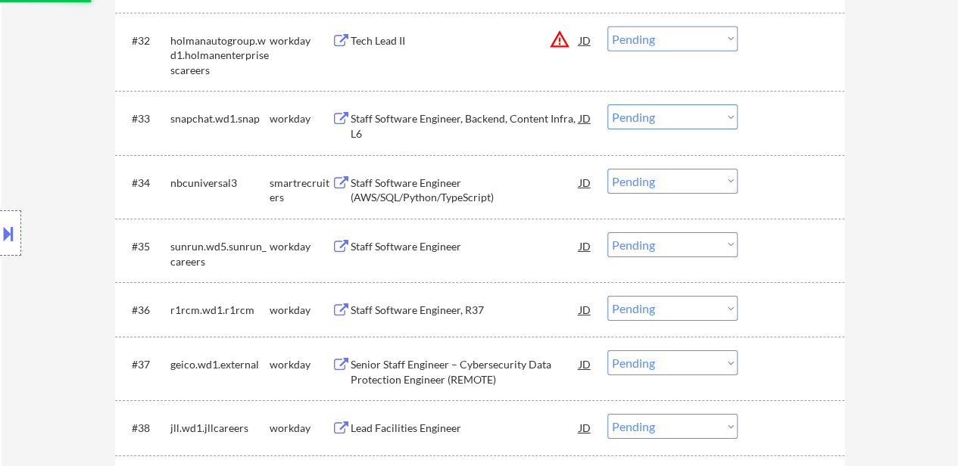
scroll to position [2650, 0]
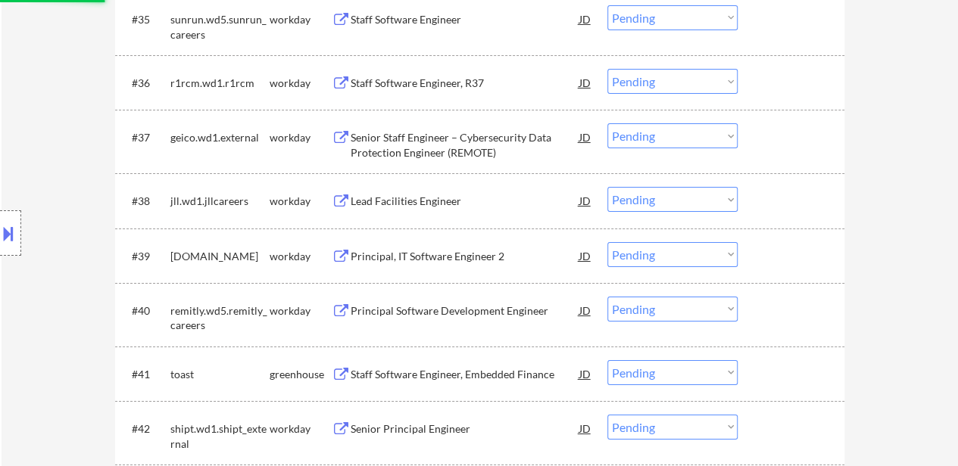
select select ""pending""
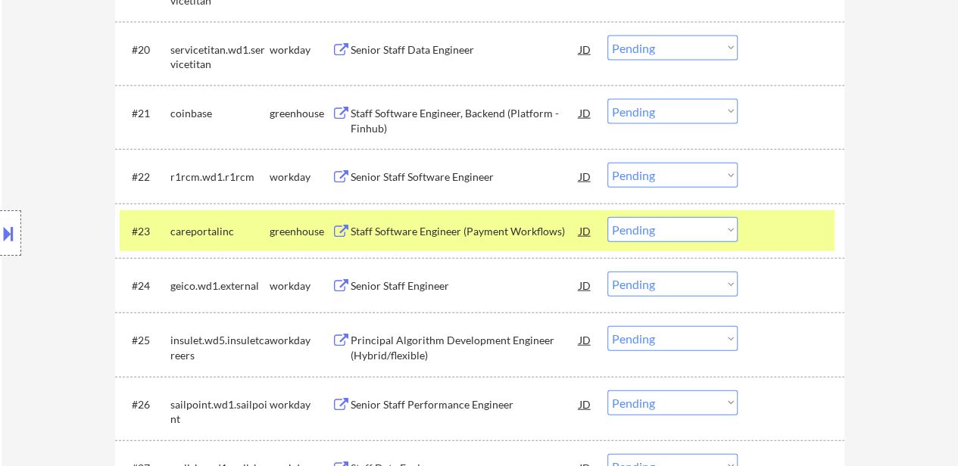
scroll to position [1665, 0]
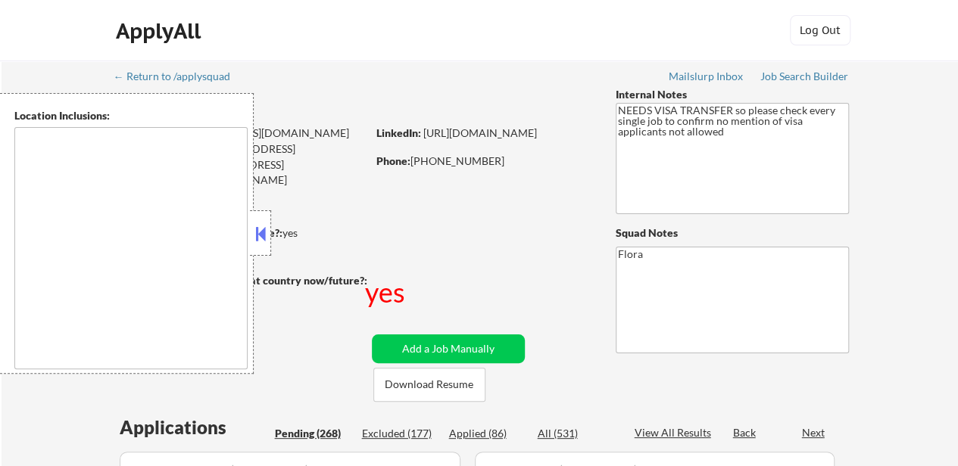
type textarea "[GEOGRAPHIC_DATA], [GEOGRAPHIC_DATA] [GEOGRAPHIC_DATA], [GEOGRAPHIC_DATA] [GEOG…"
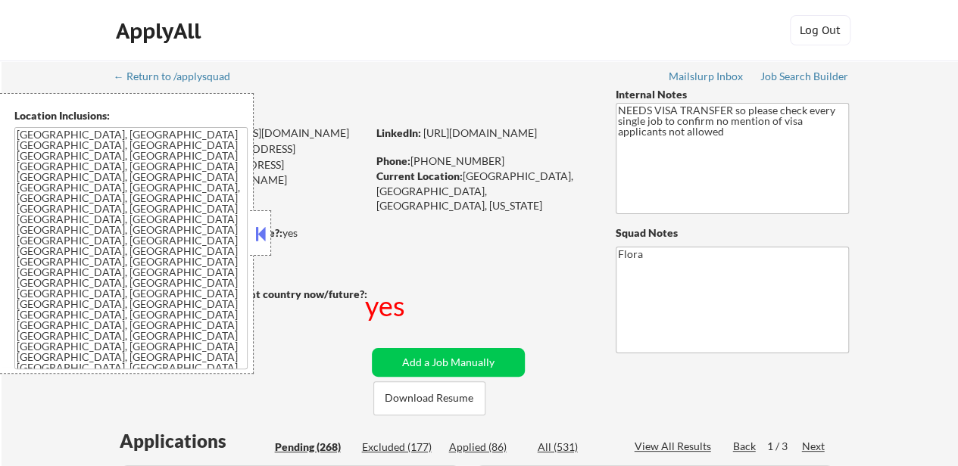
click at [484, 446] on div "Applied (86)" at bounding box center [487, 447] width 76 height 15
click at [263, 238] on button at bounding box center [260, 234] width 17 height 23
select select ""pending""
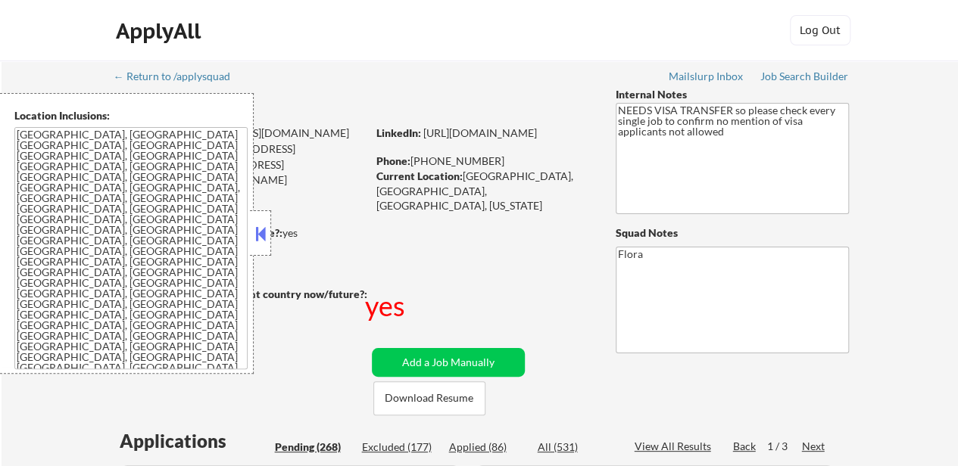
select select ""pending""
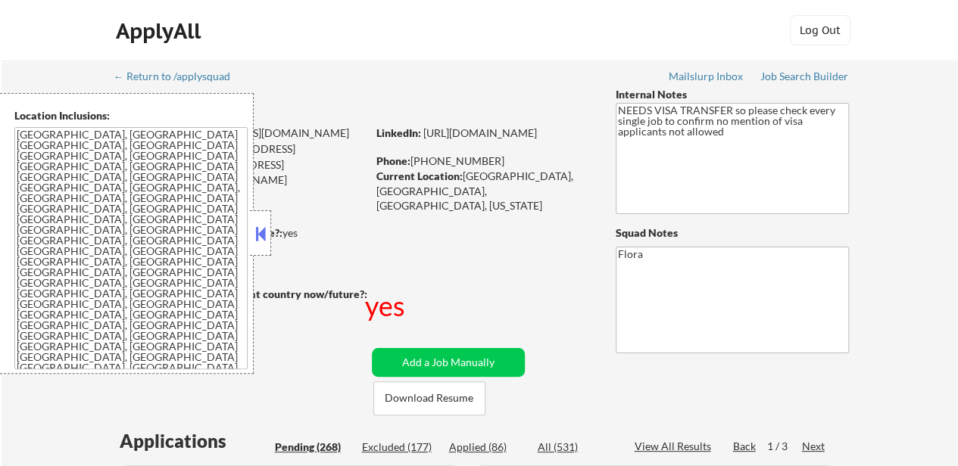
select select ""pending""
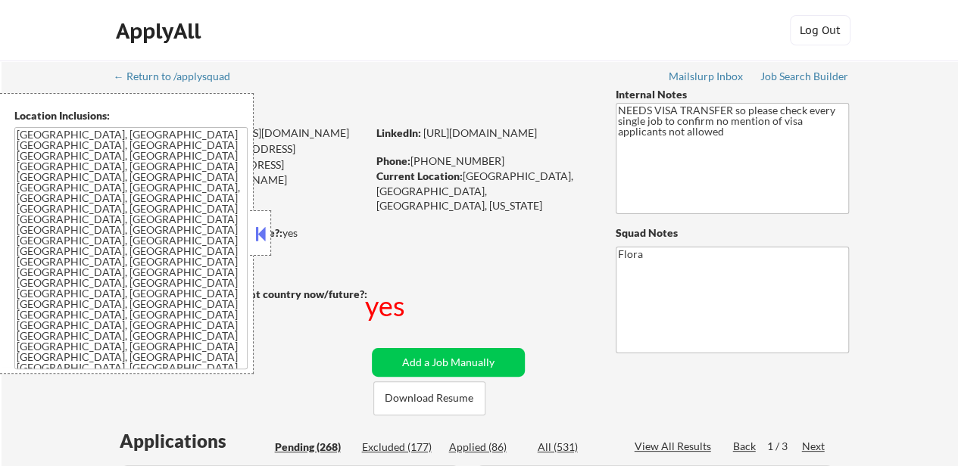
select select ""pending""
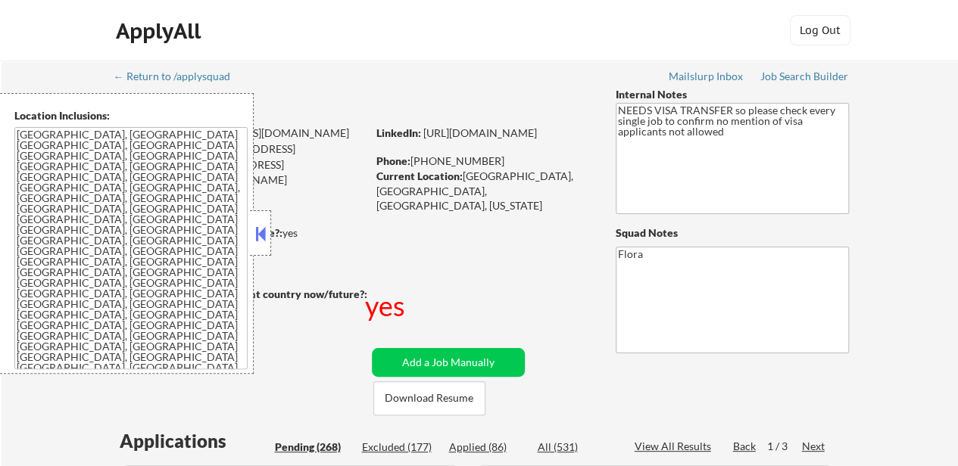
select select ""pending""
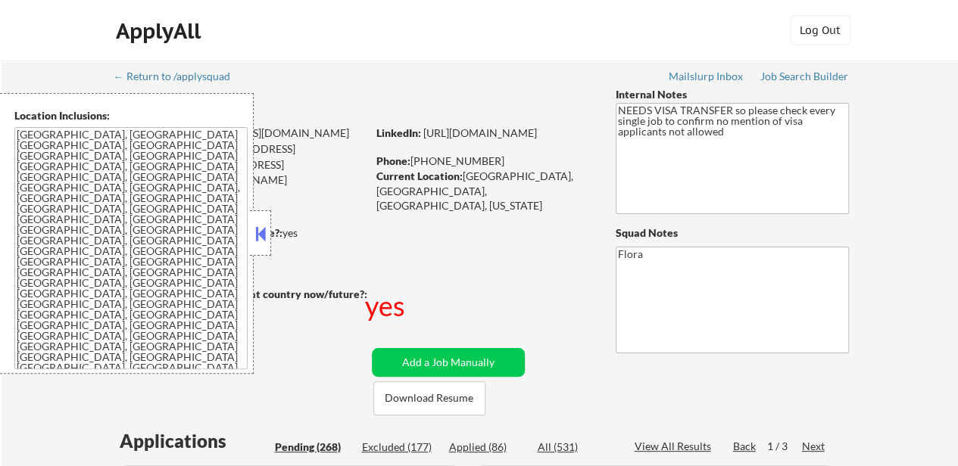
select select ""pending""
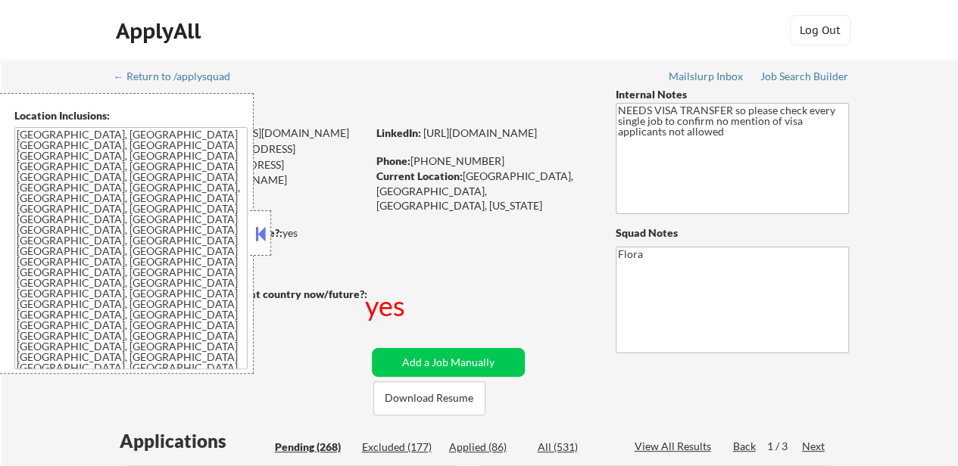
select select ""pending""
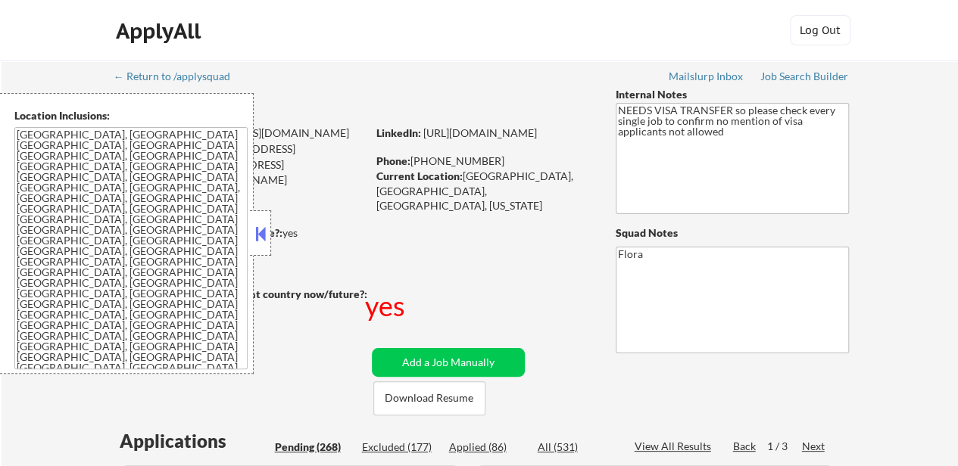
select select ""pending""
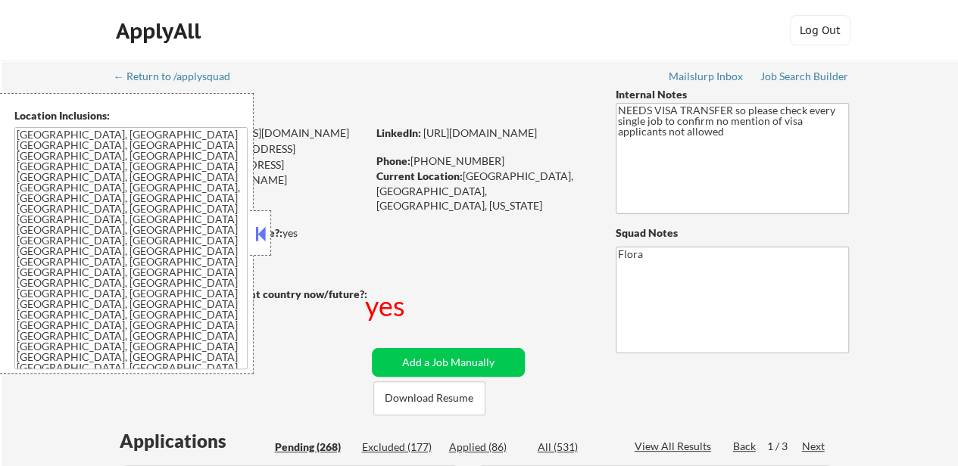
select select ""pending""
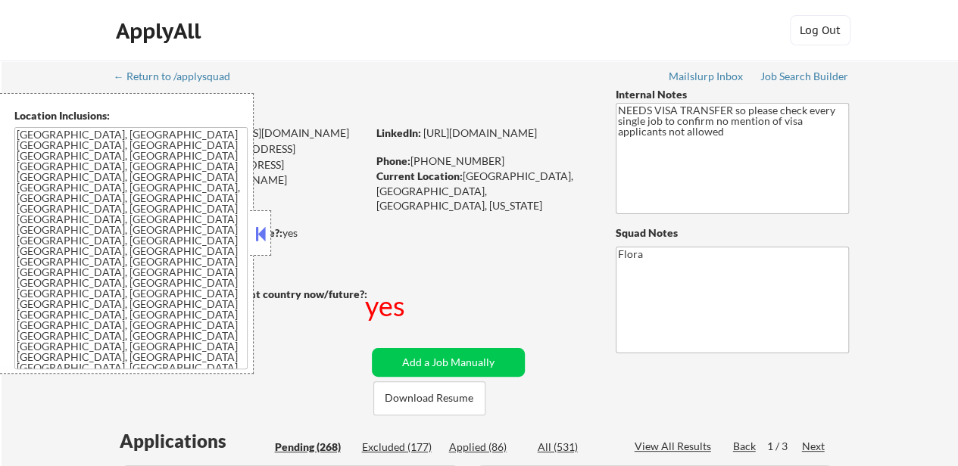
select select ""pending""
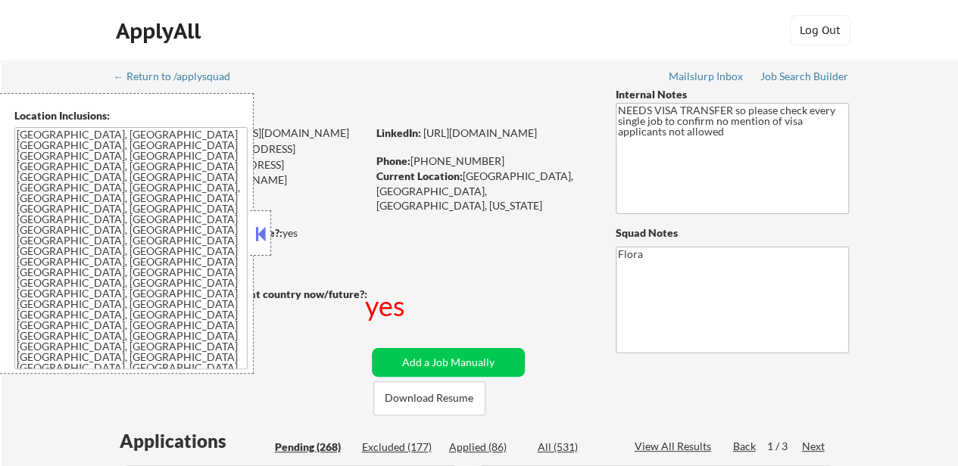
select select ""pending""
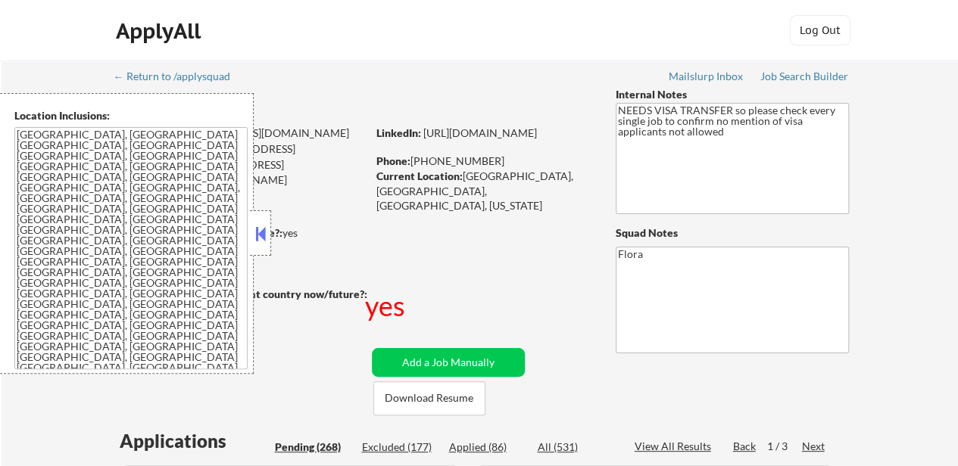
select select ""pending""
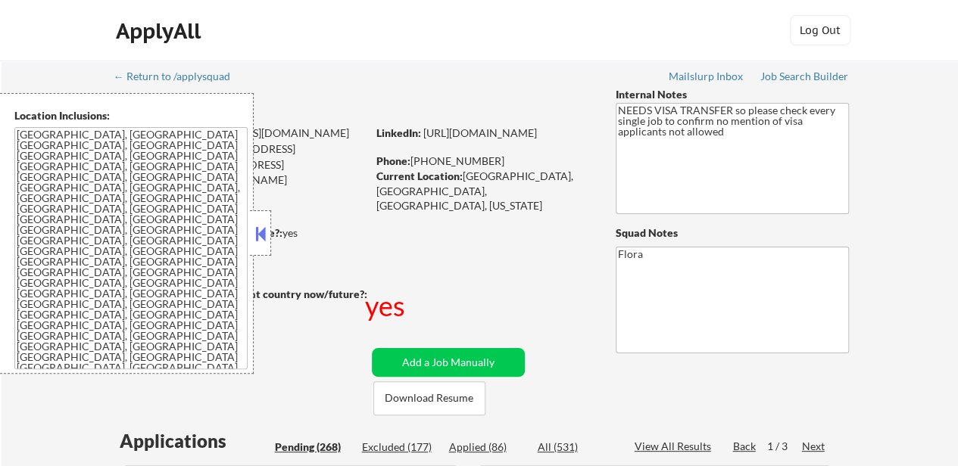
select select ""pending""
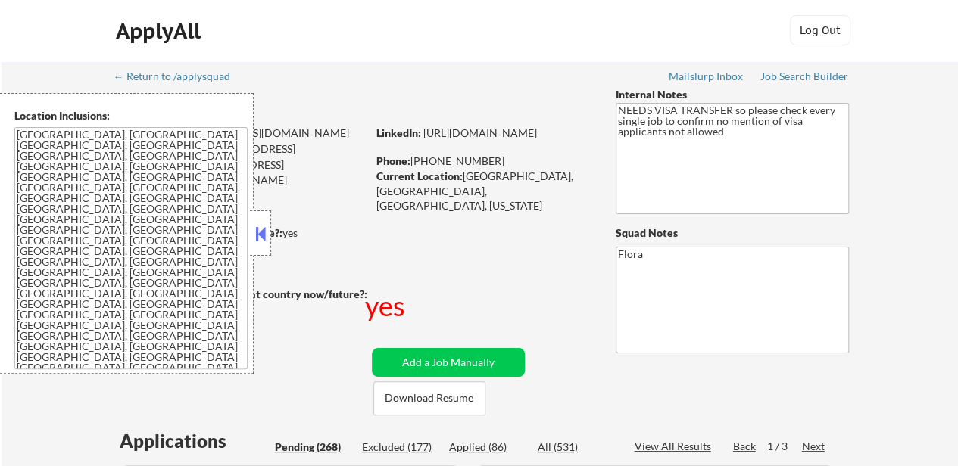
select select ""pending""
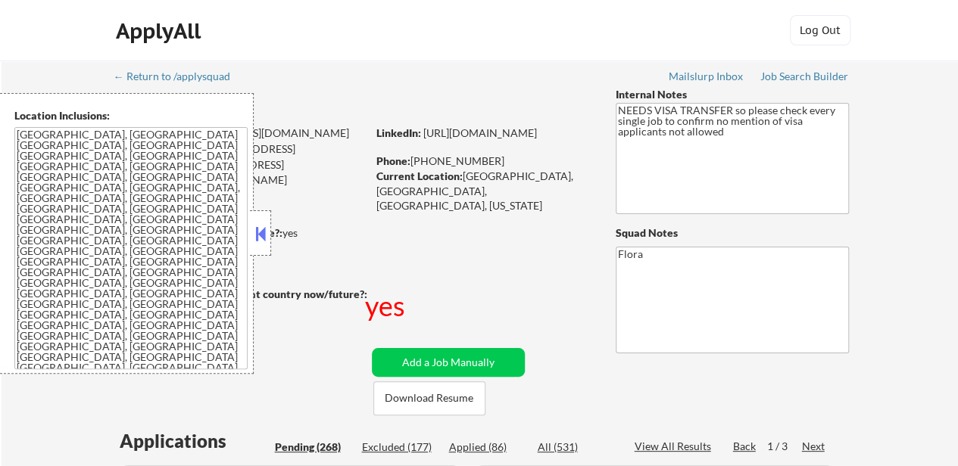
select select ""pending""
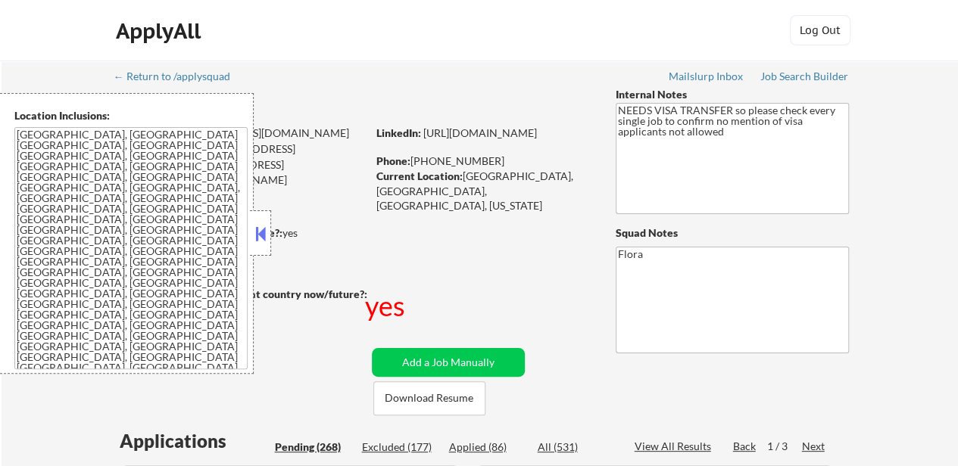
select select ""pending""
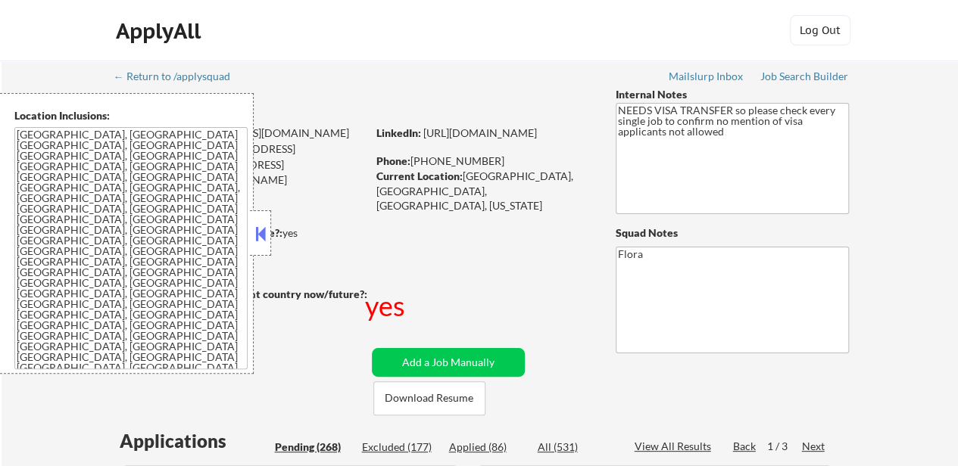
select select ""pending""
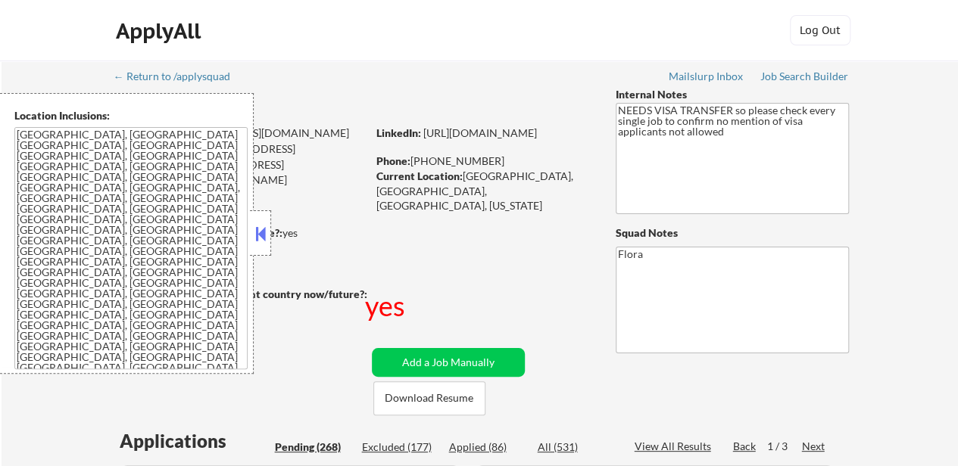
select select ""pending""
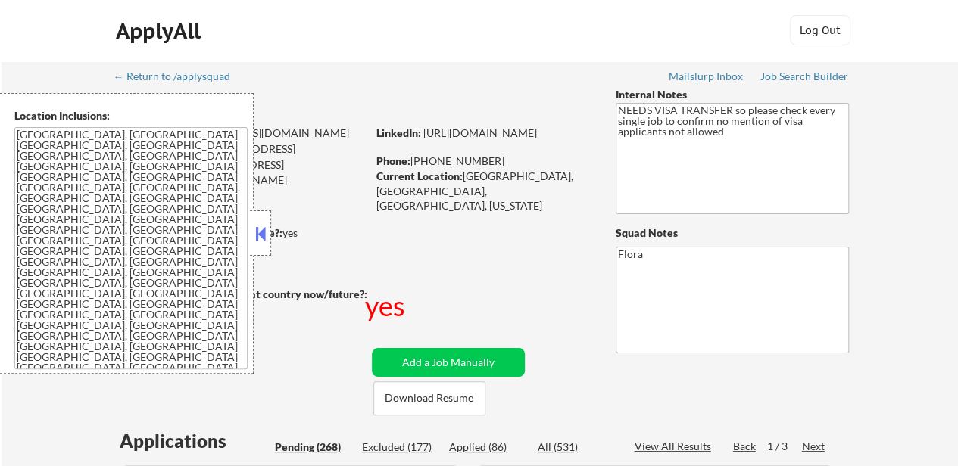
select select ""pending""
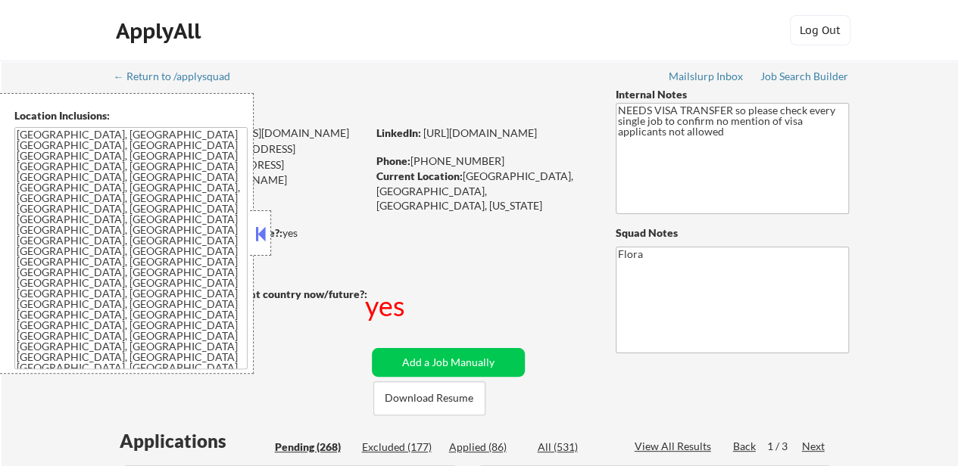
select select ""pending""
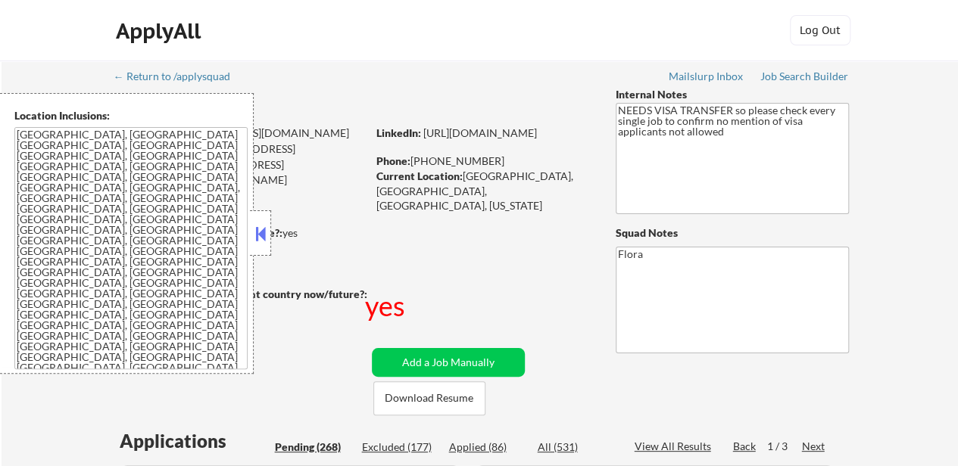
select select ""pending""
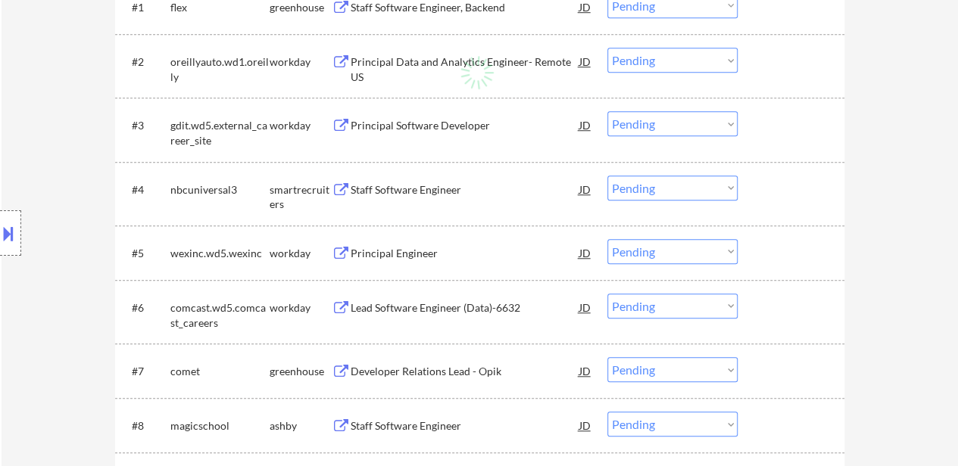
select select ""applied""
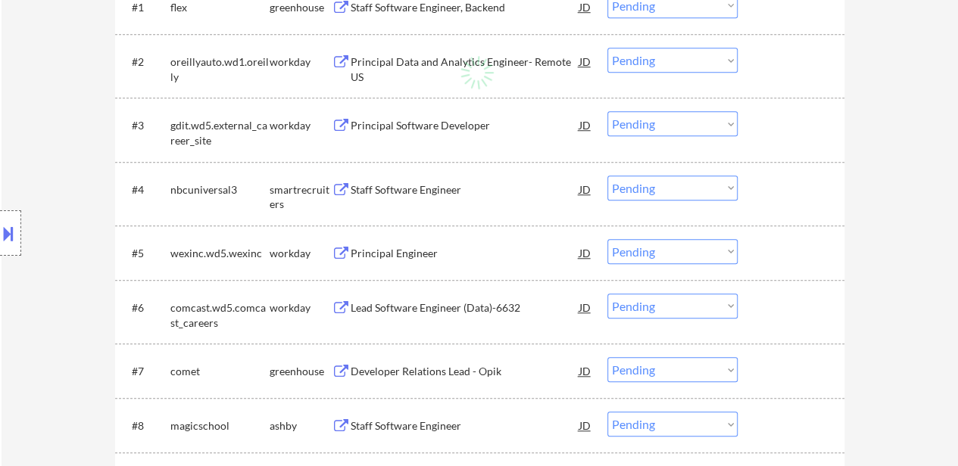
select select ""applied""
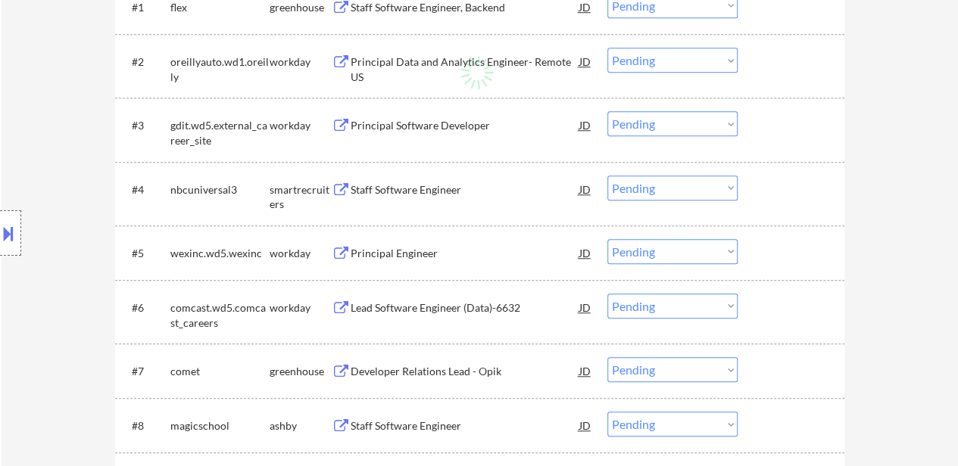
select select ""applied""
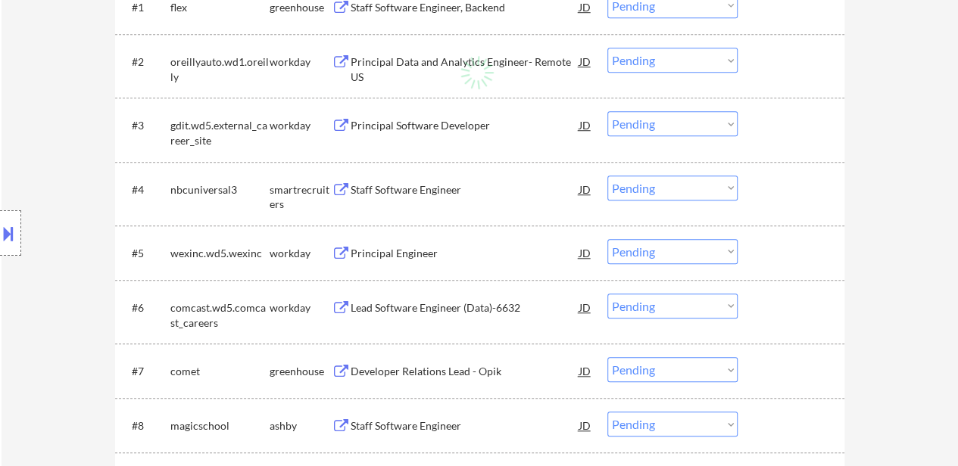
select select ""applied""
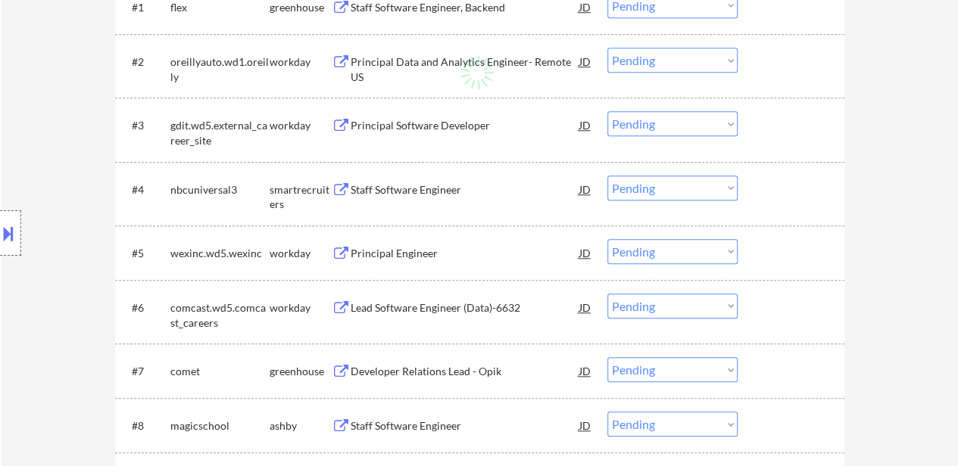
select select ""applied""
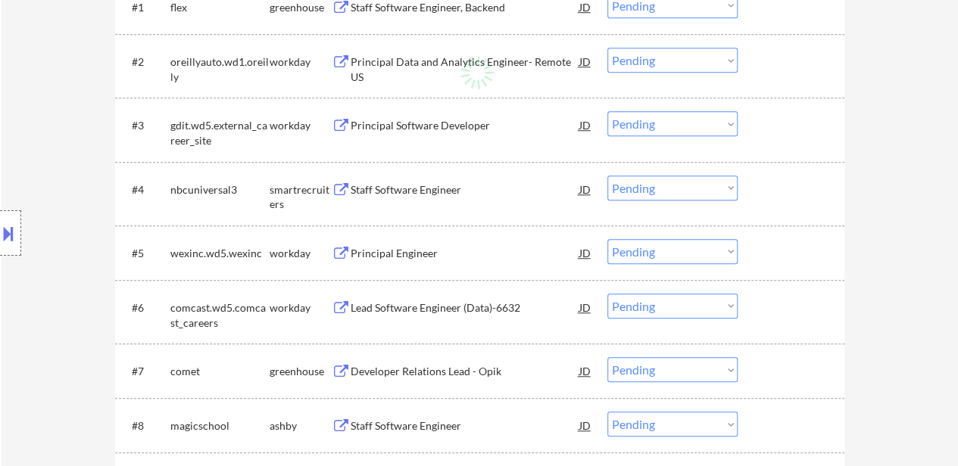
select select ""applied""
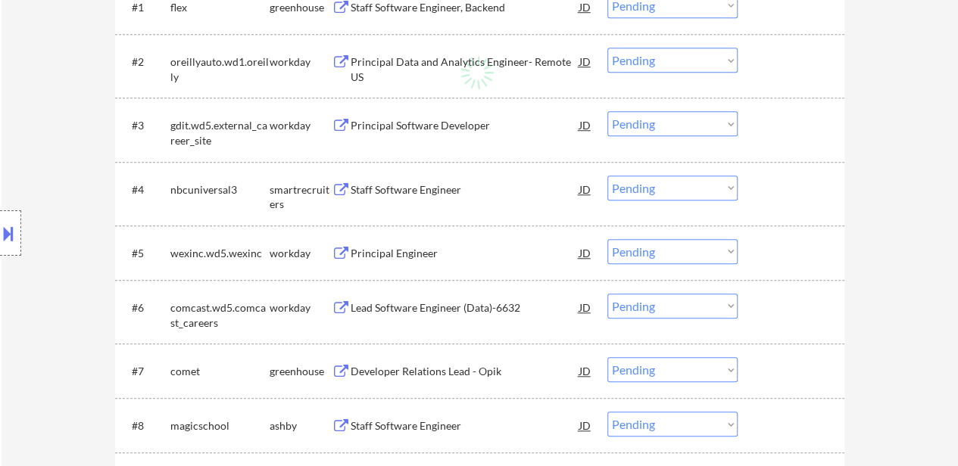
select select ""applied""
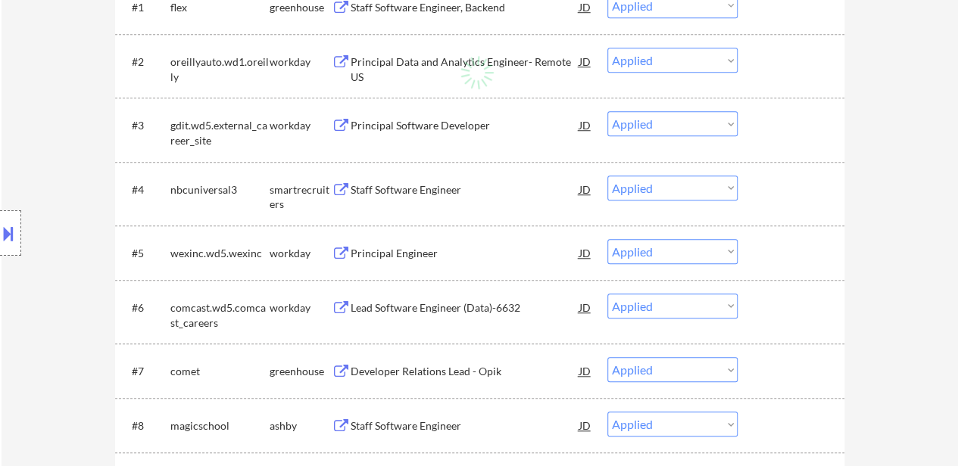
select select ""applied""
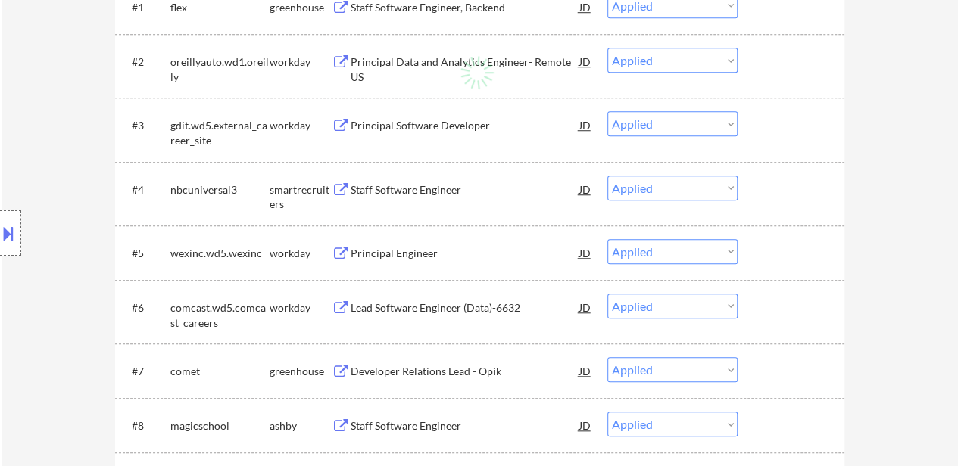
select select ""applied""
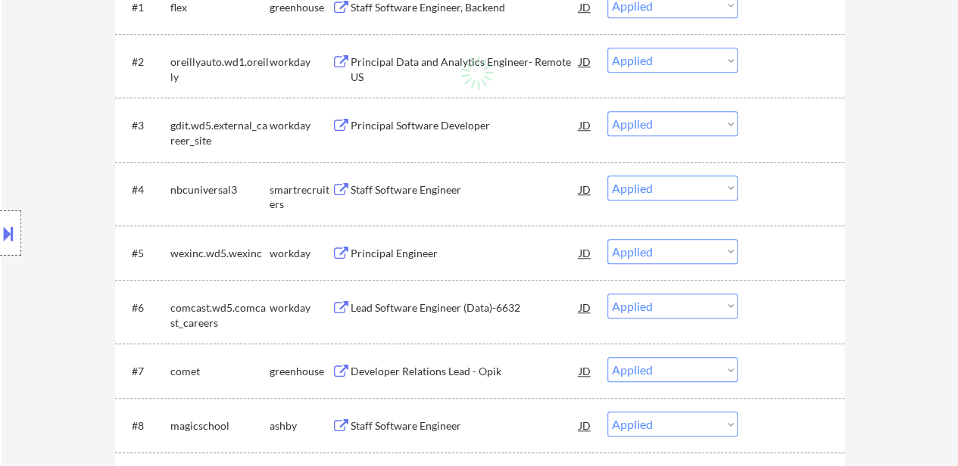
select select ""applied""
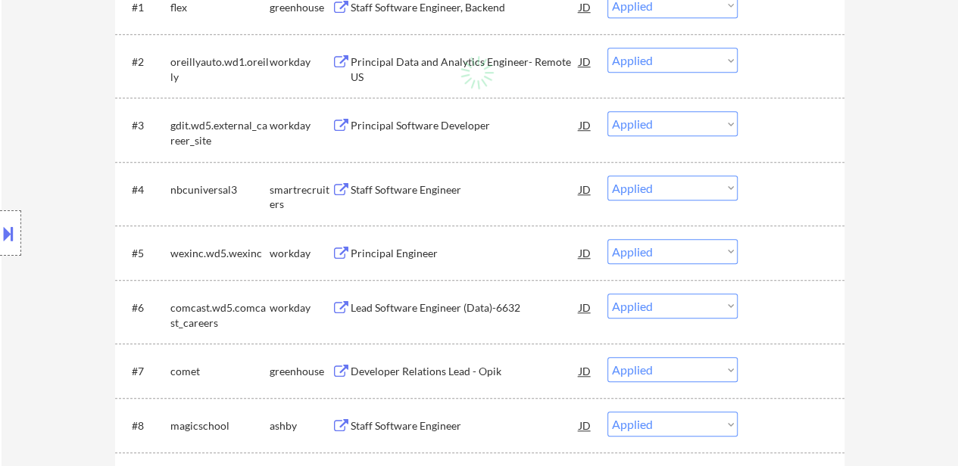
select select ""applied""
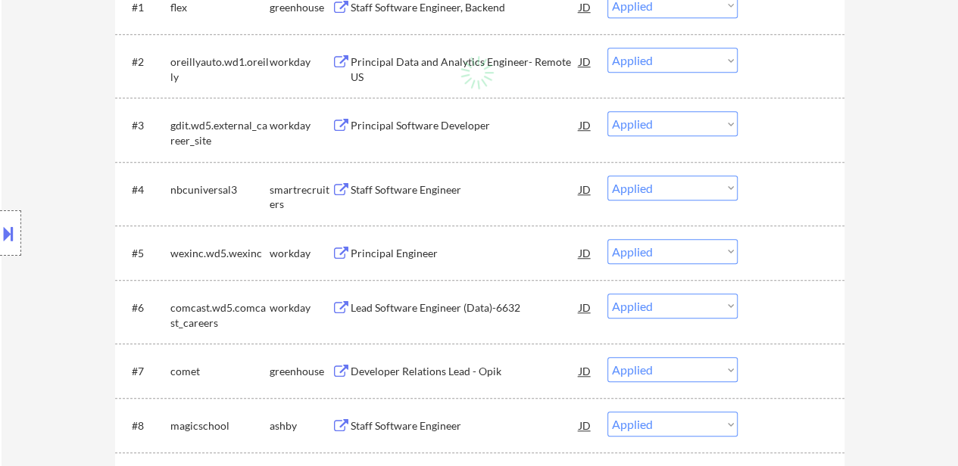
select select ""applied""
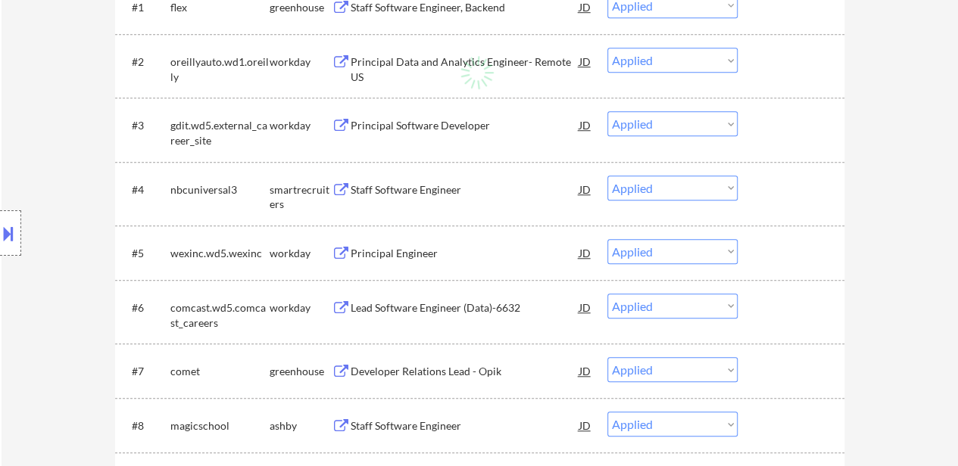
select select ""applied""
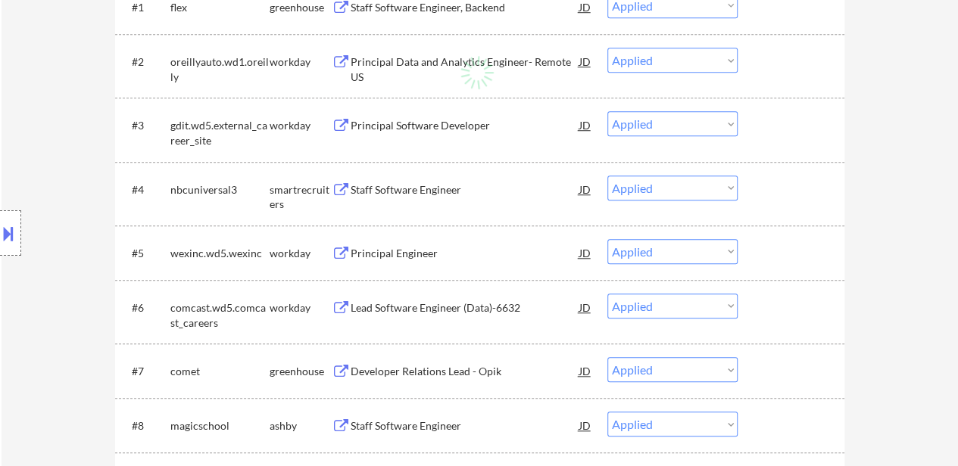
select select ""applied""
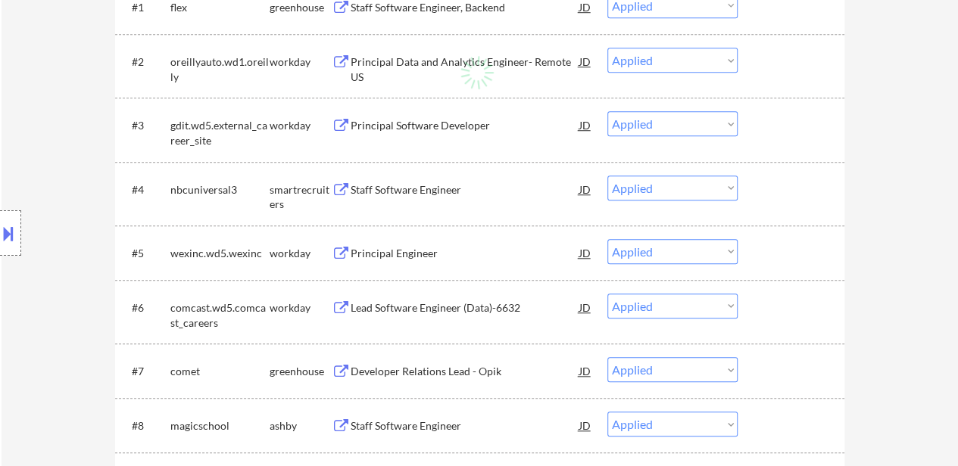
select select ""applied""
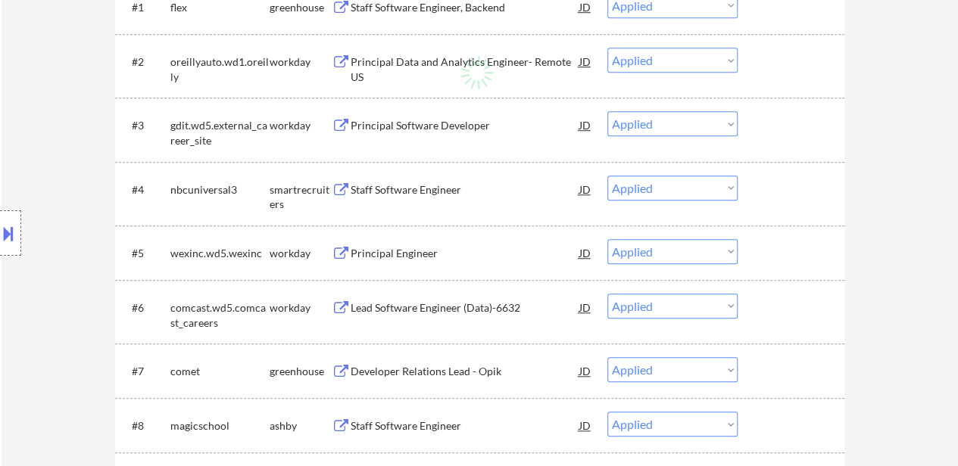
select select ""applied""
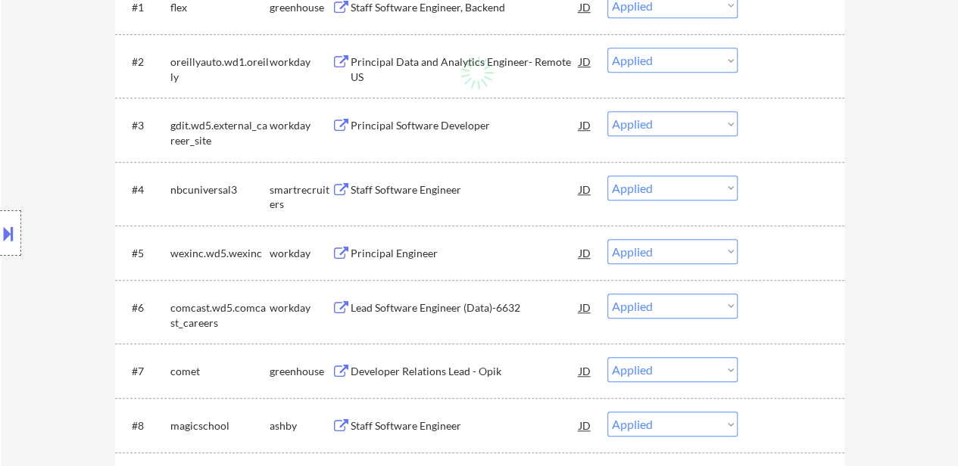
select select ""applied""
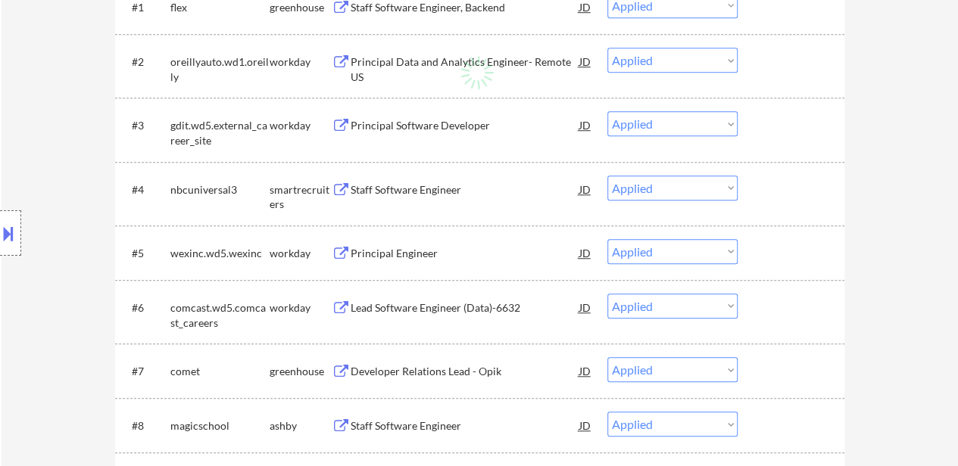
select select ""applied""
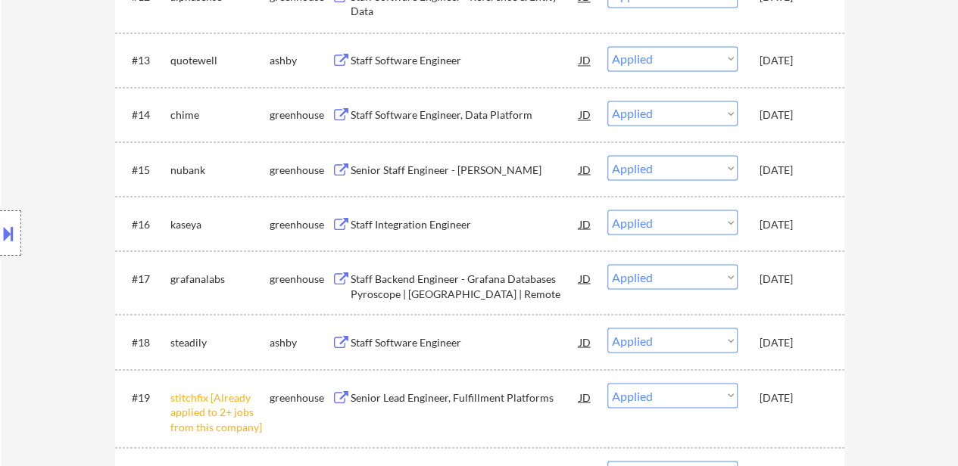
scroll to position [1363, 0]
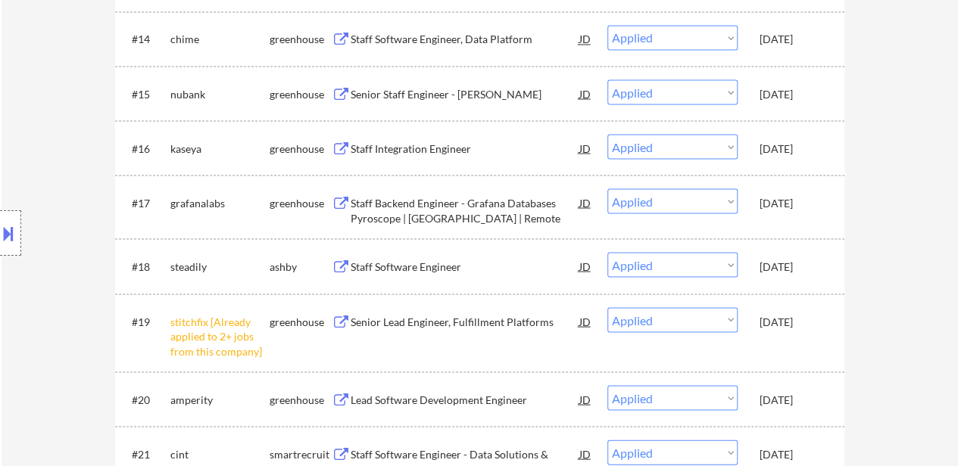
select select ""applied""
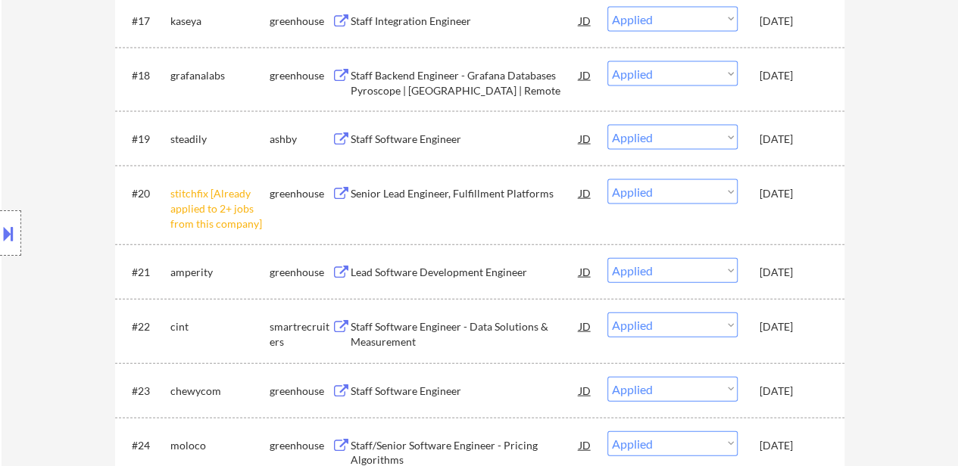
scroll to position [1590, 0]
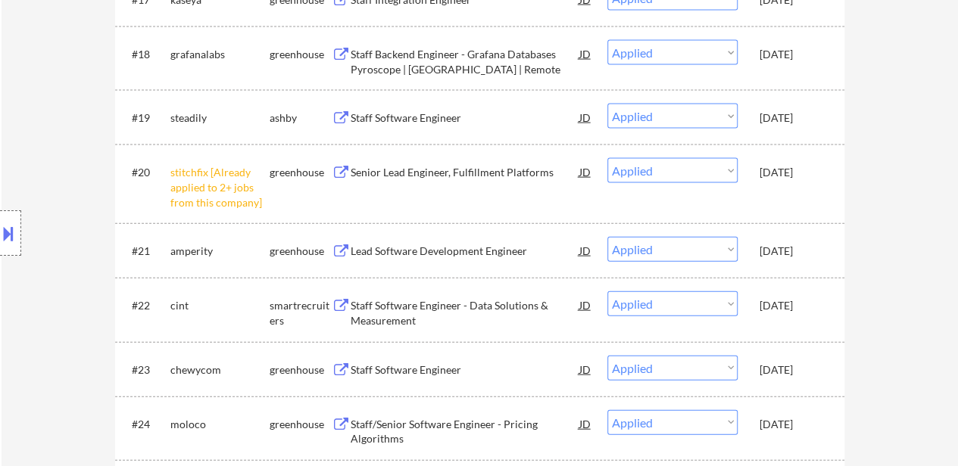
select select ""applied""
